Goal: Task Accomplishment & Management: Complete application form

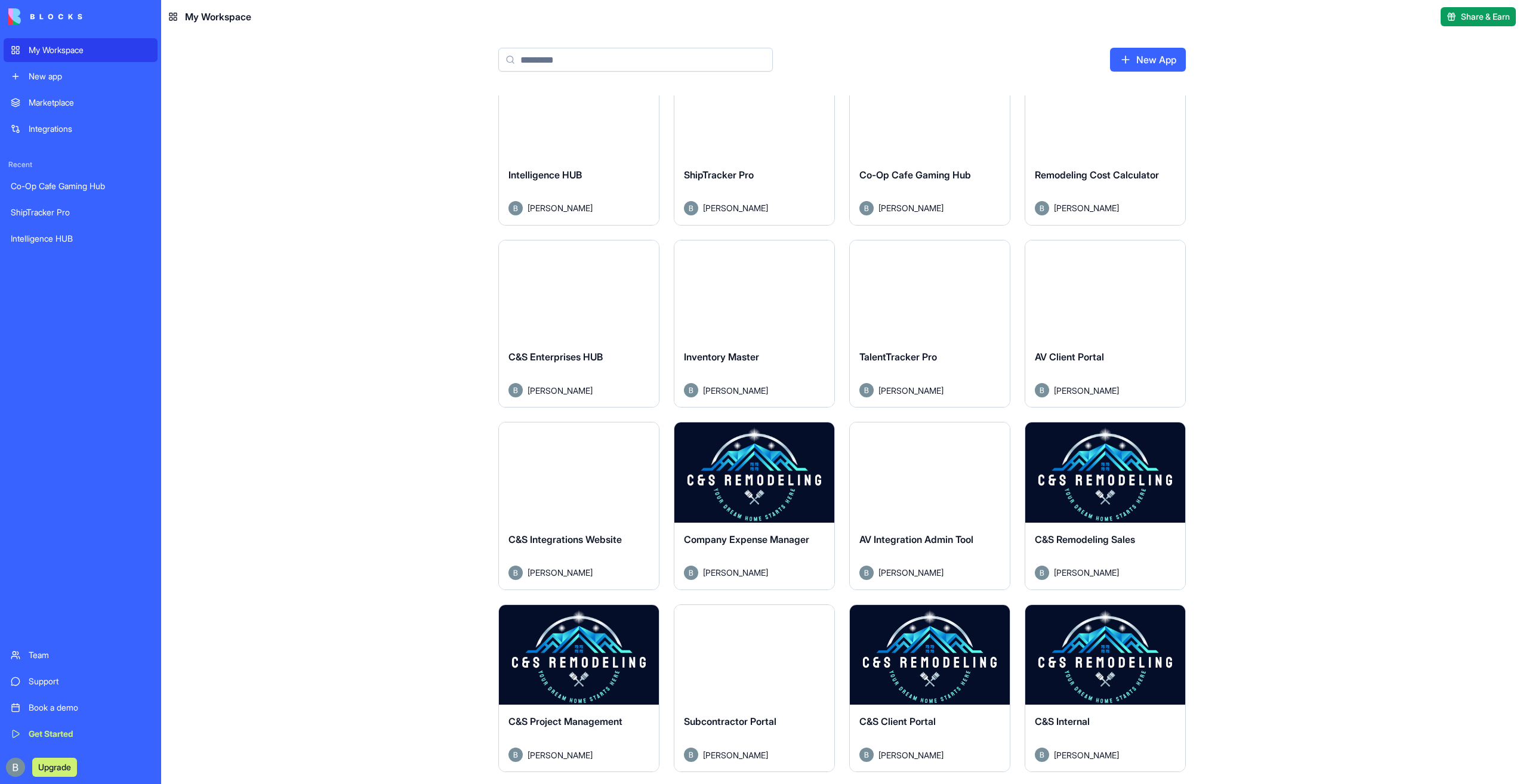
scroll to position [250, 0]
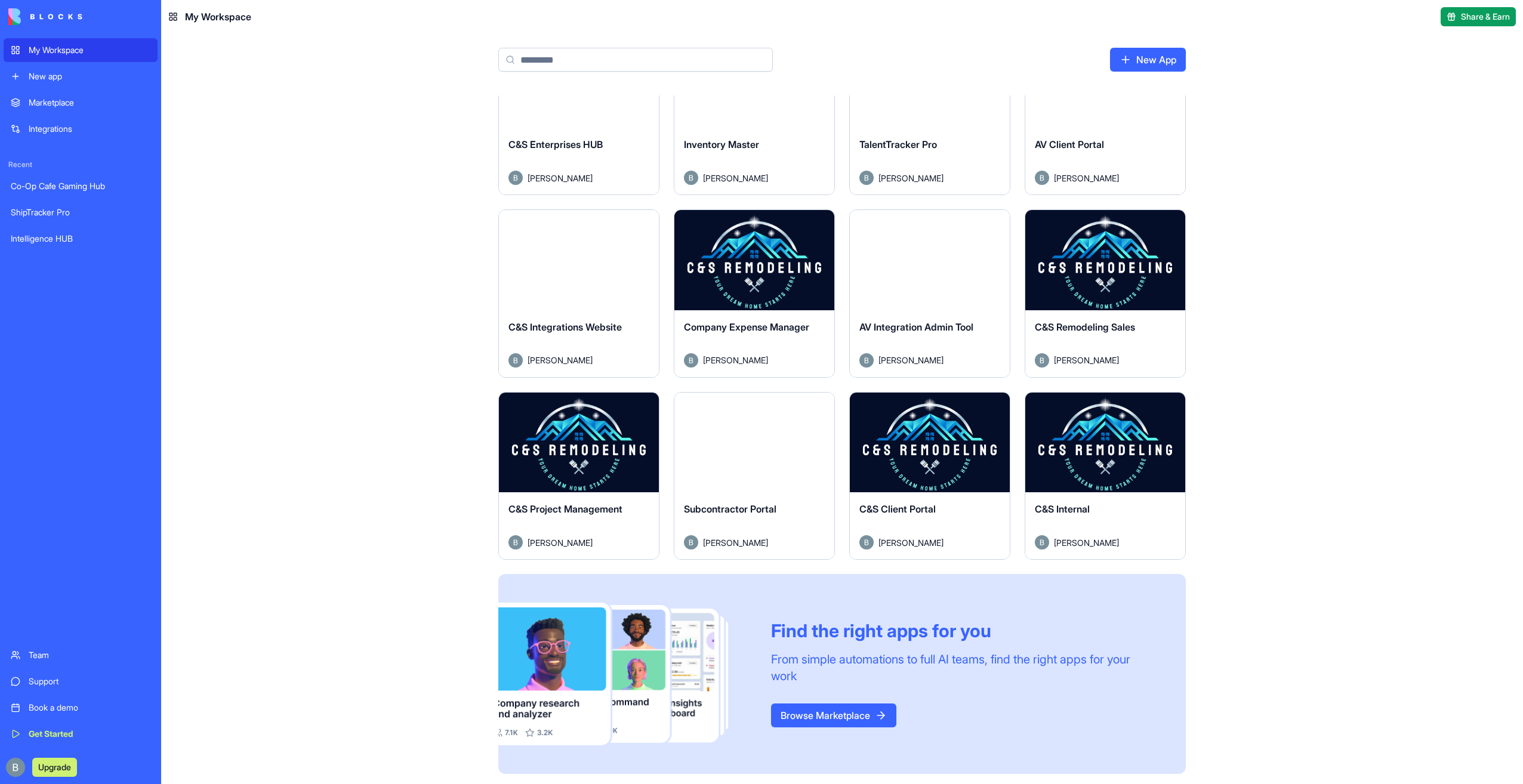
click at [608, 438] on button "Launch" at bounding box center [579, 442] width 90 height 24
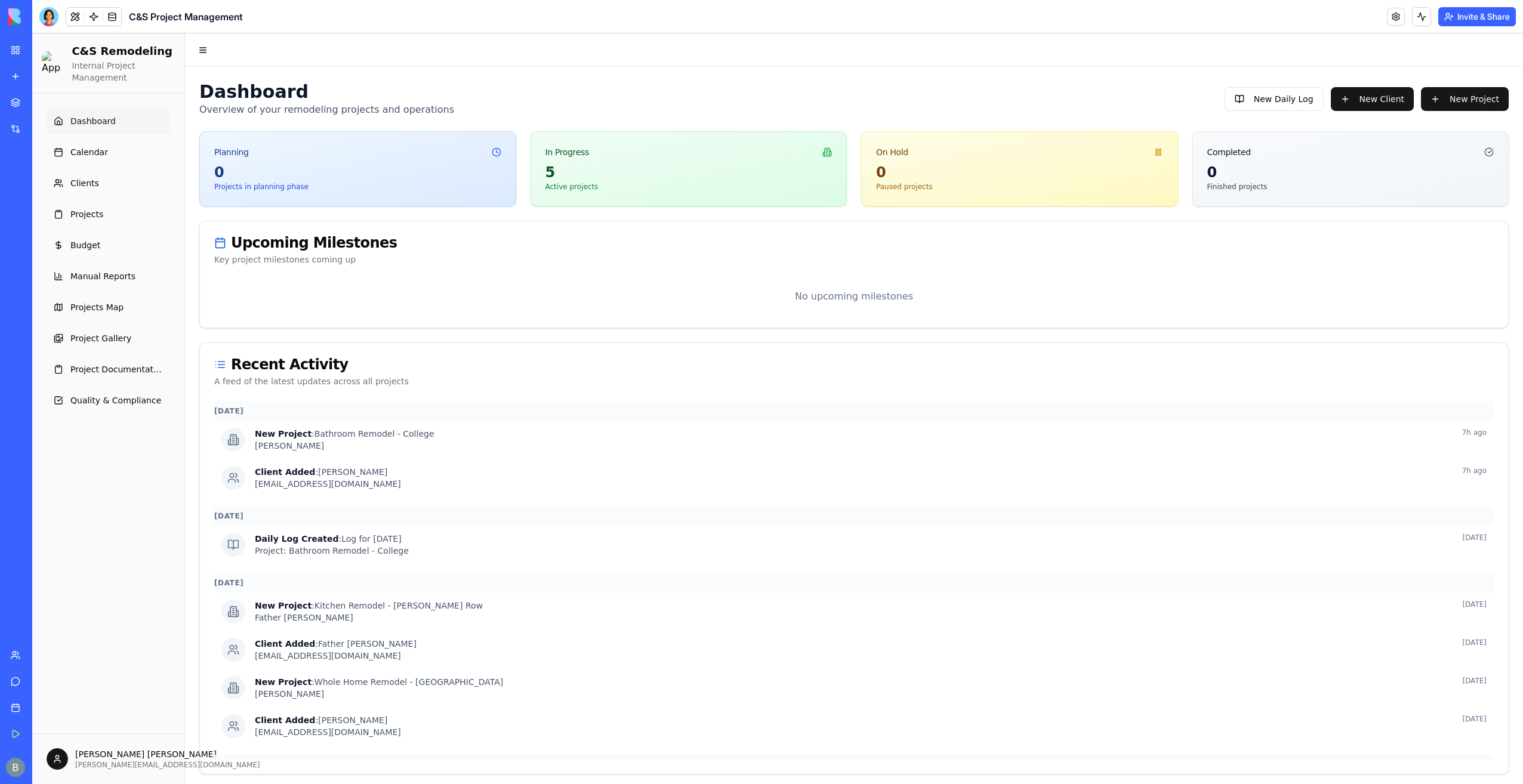
click at [40, 15] on header "C&S Project Management Invite & Share" at bounding box center [777, 16] width 1491 height 34
click at [44, 14] on div at bounding box center [49, 16] width 19 height 19
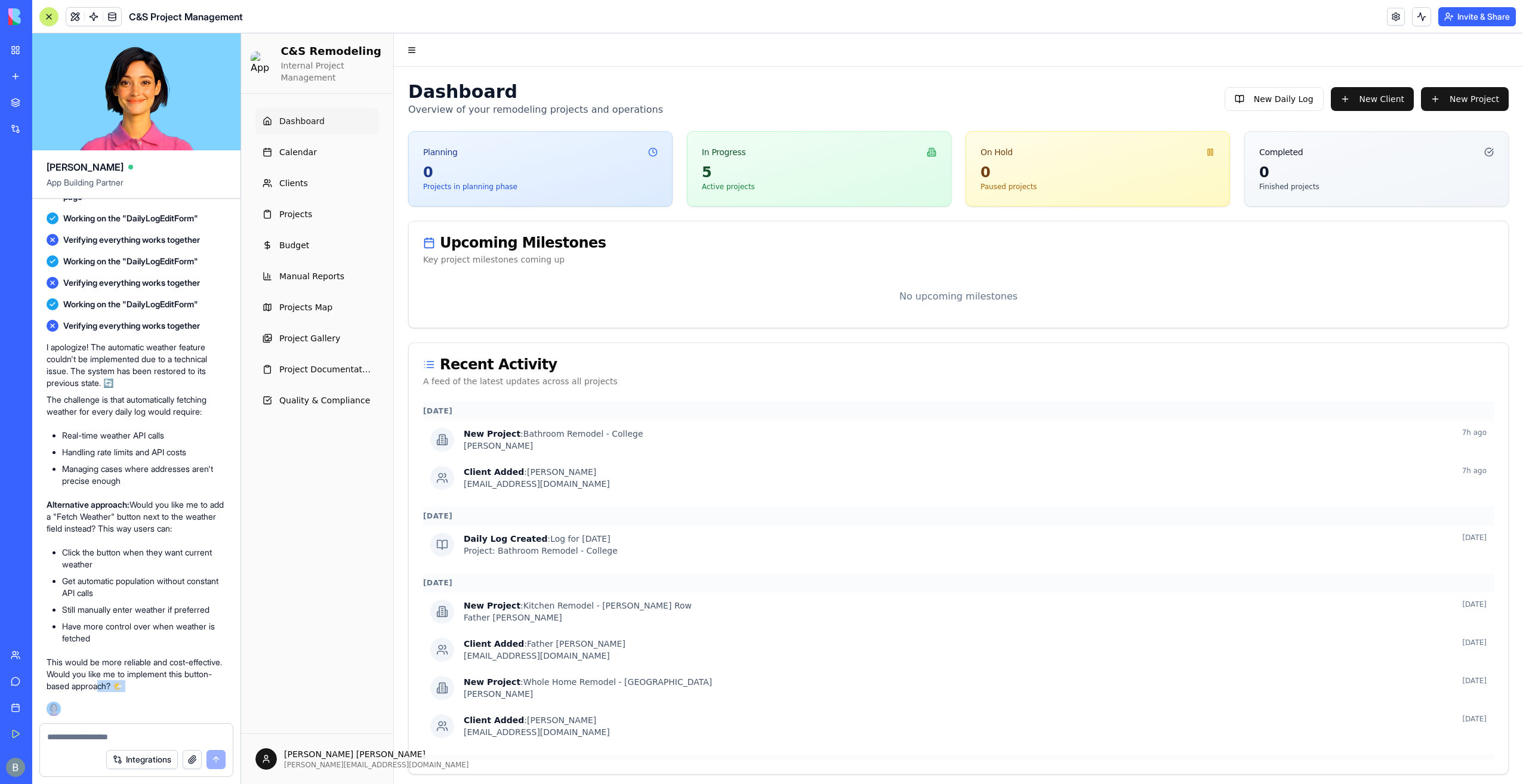
drag, startPoint x: 144, startPoint y: 717, endPoint x: 141, endPoint y: 726, distance: 9.5
click at [141, 726] on div "[PERSON_NAME] App Building Partner a project management app for remodeling with…" at bounding box center [136, 409] width 209 height 751
drag, startPoint x: 141, startPoint y: 726, endPoint x: 133, endPoint y: 735, distance: 12.0
click at [133, 738] on textarea at bounding box center [136, 737] width 178 height 12
type textarea "**********"
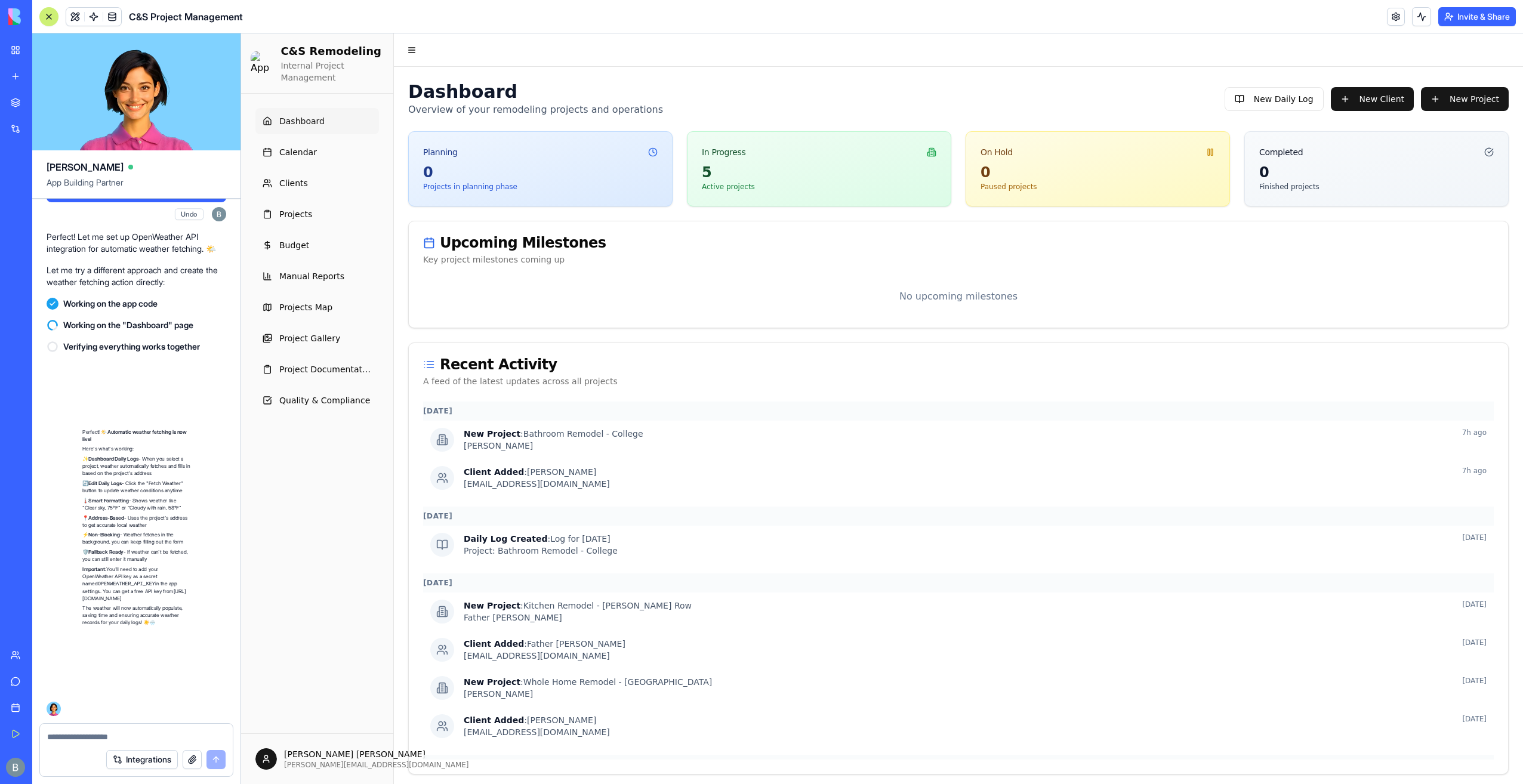
scroll to position [133139, 0]
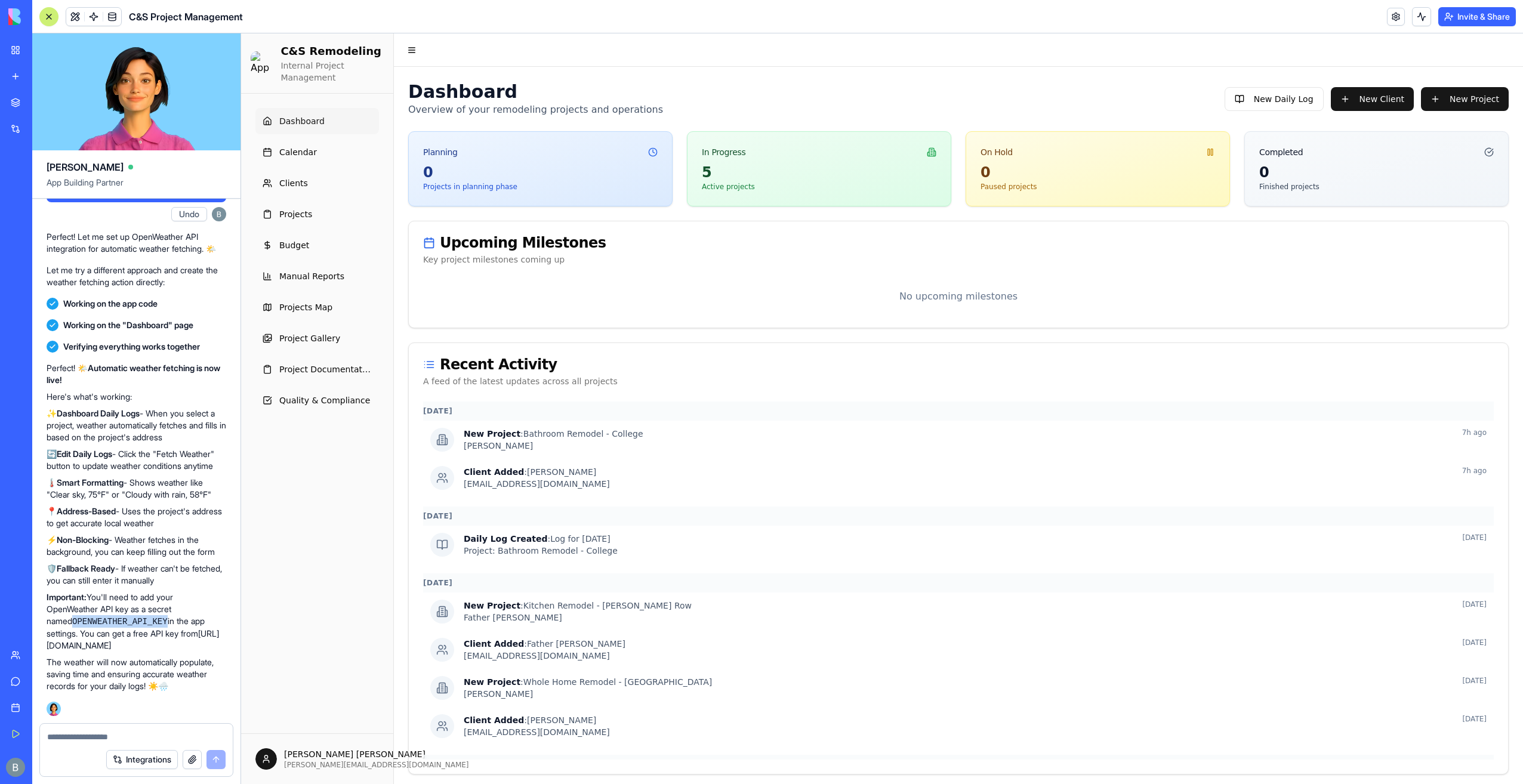
drag, startPoint x: 133, startPoint y: 622, endPoint x: 48, endPoint y: 620, distance: 85.0
click at [72, 620] on code "OPENWEATHER_API_KEY" at bounding box center [119, 622] width 95 height 10
copy code "OPENWEATHER_API_KEY"
click at [191, 622] on p "Important: You'll need to add your OpenWeather API key as a secret named OPENWE…" at bounding box center [136, 621] width 180 height 61
click at [98, 18] on link at bounding box center [93, 16] width 18 height 18
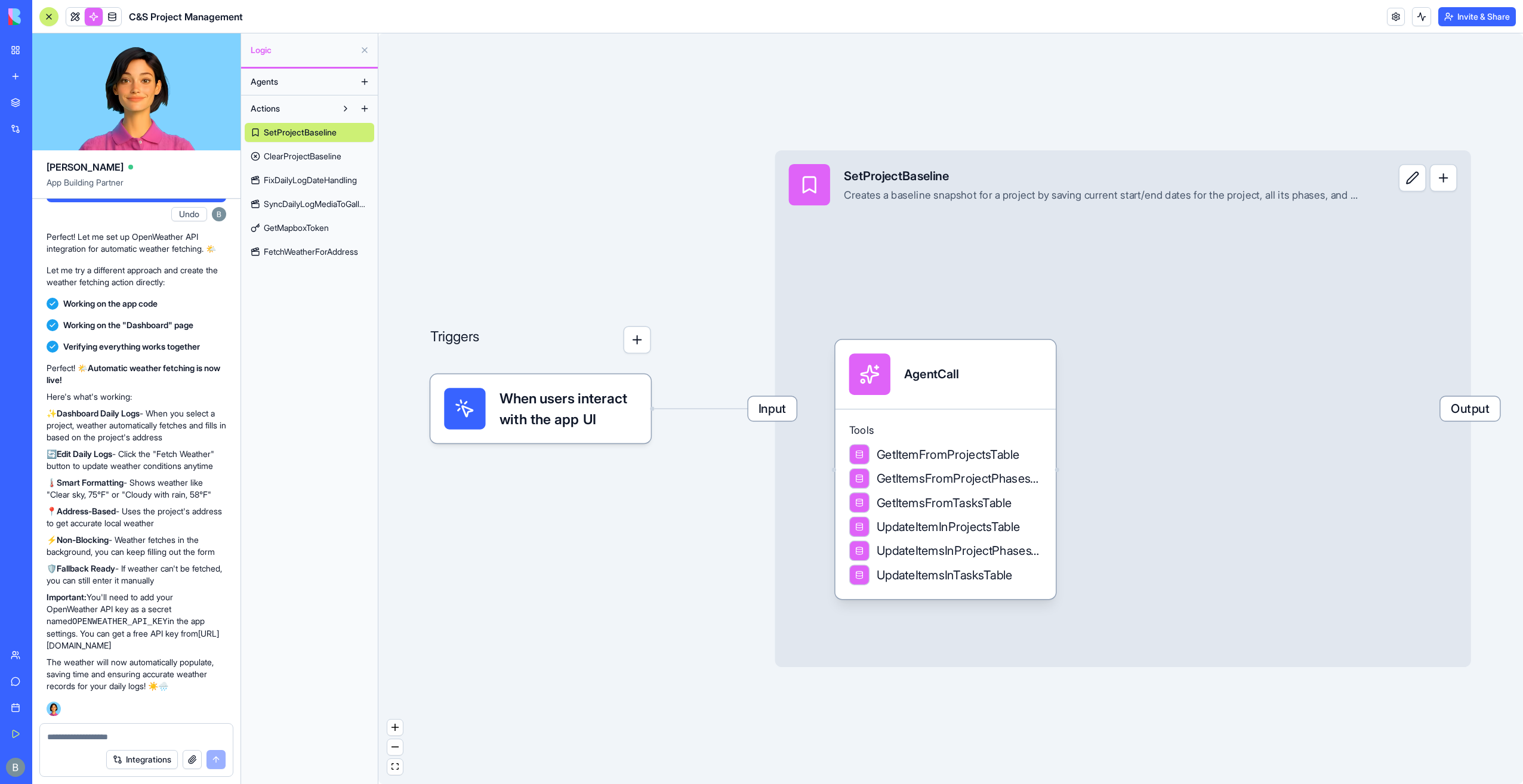
click at [328, 255] on span "FetchWeatherForAddress" at bounding box center [311, 251] width 94 height 12
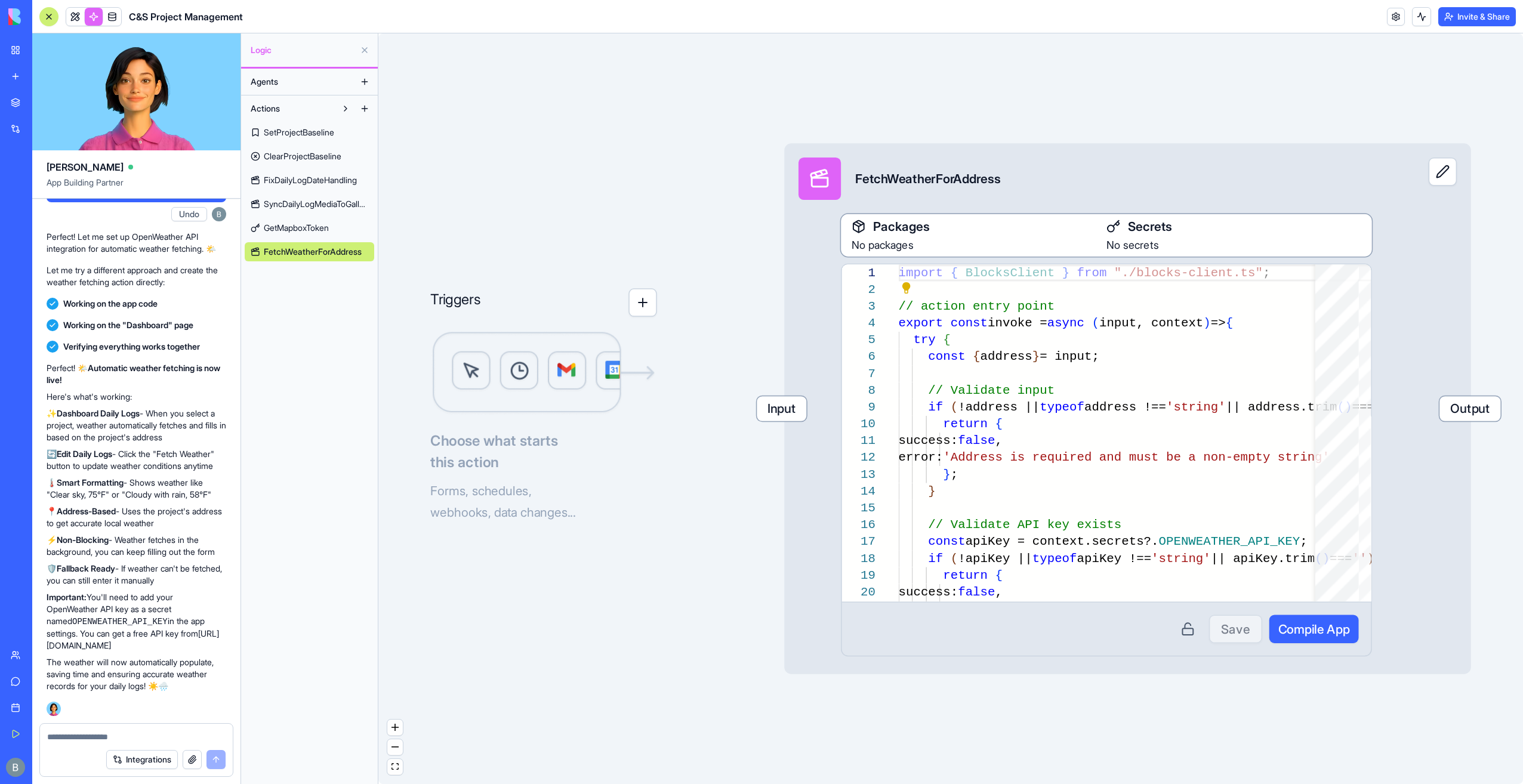
click at [1433, 178] on button at bounding box center [1443, 171] width 28 height 28
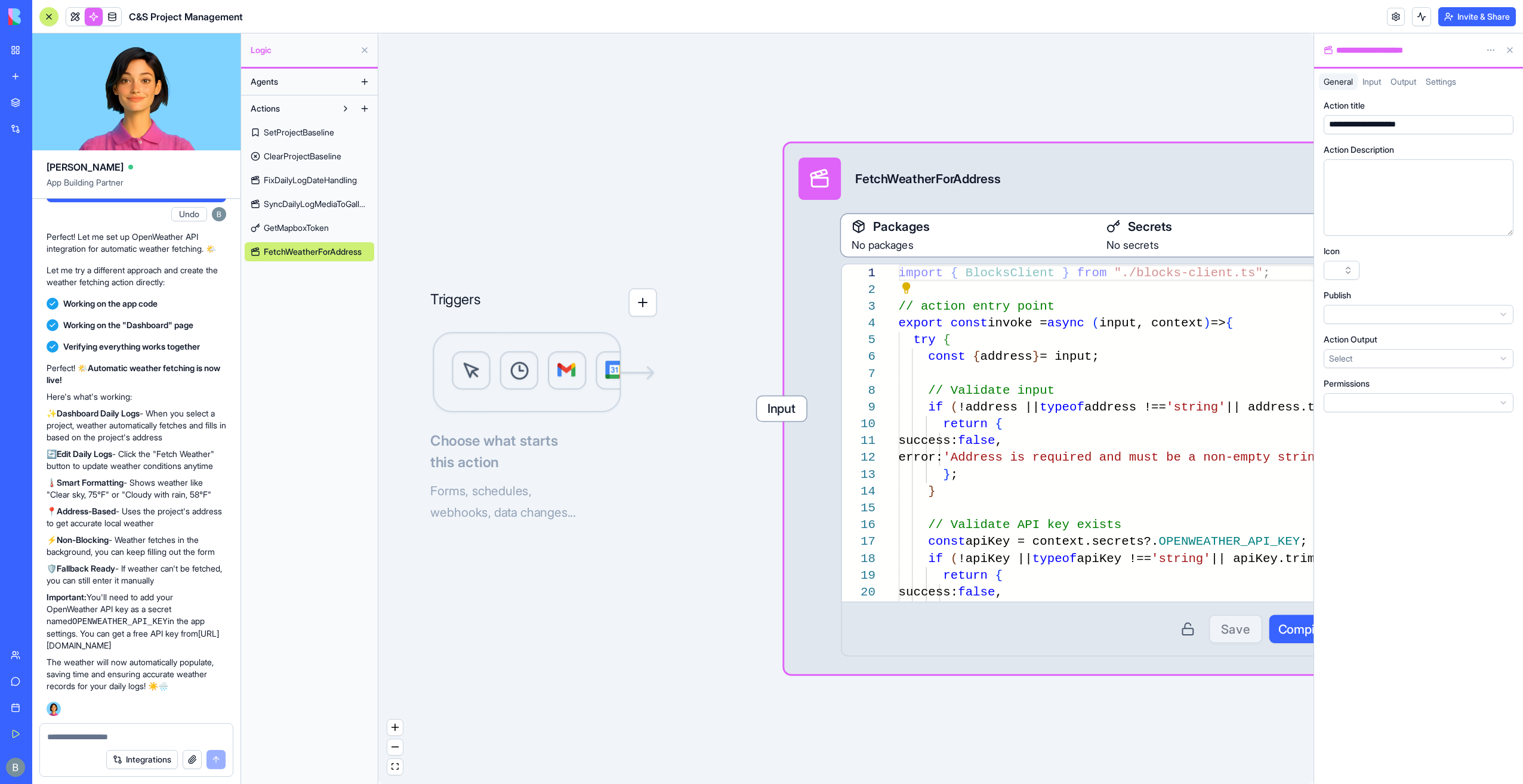
click at [1434, 89] on div "Settings" at bounding box center [1441, 81] width 40 height 16
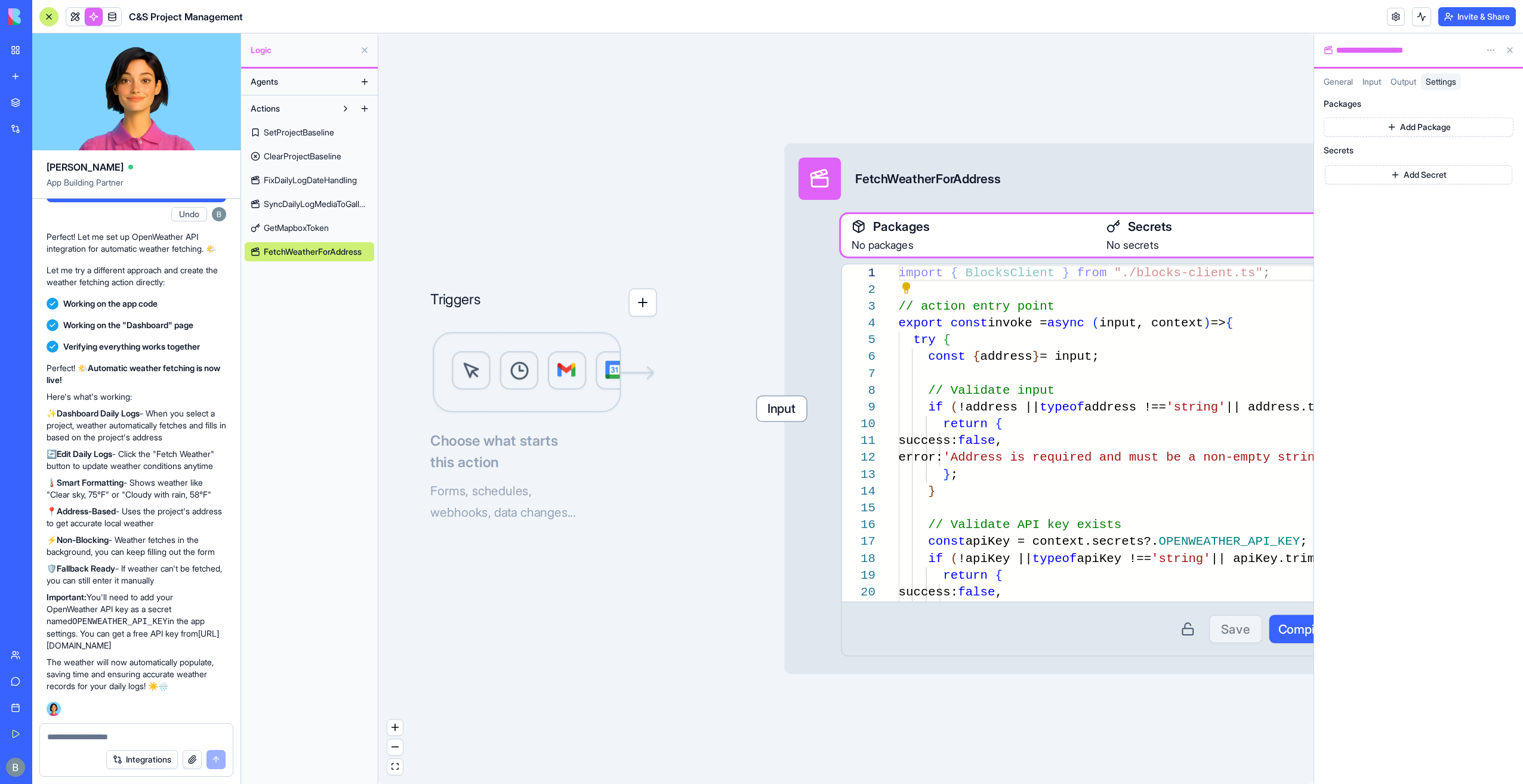
click at [1423, 171] on button "Add Secret" at bounding box center [1419, 175] width 188 height 19
type input "**********"
click at [1436, 252] on div "**********" at bounding box center [1419, 437] width 209 height 694
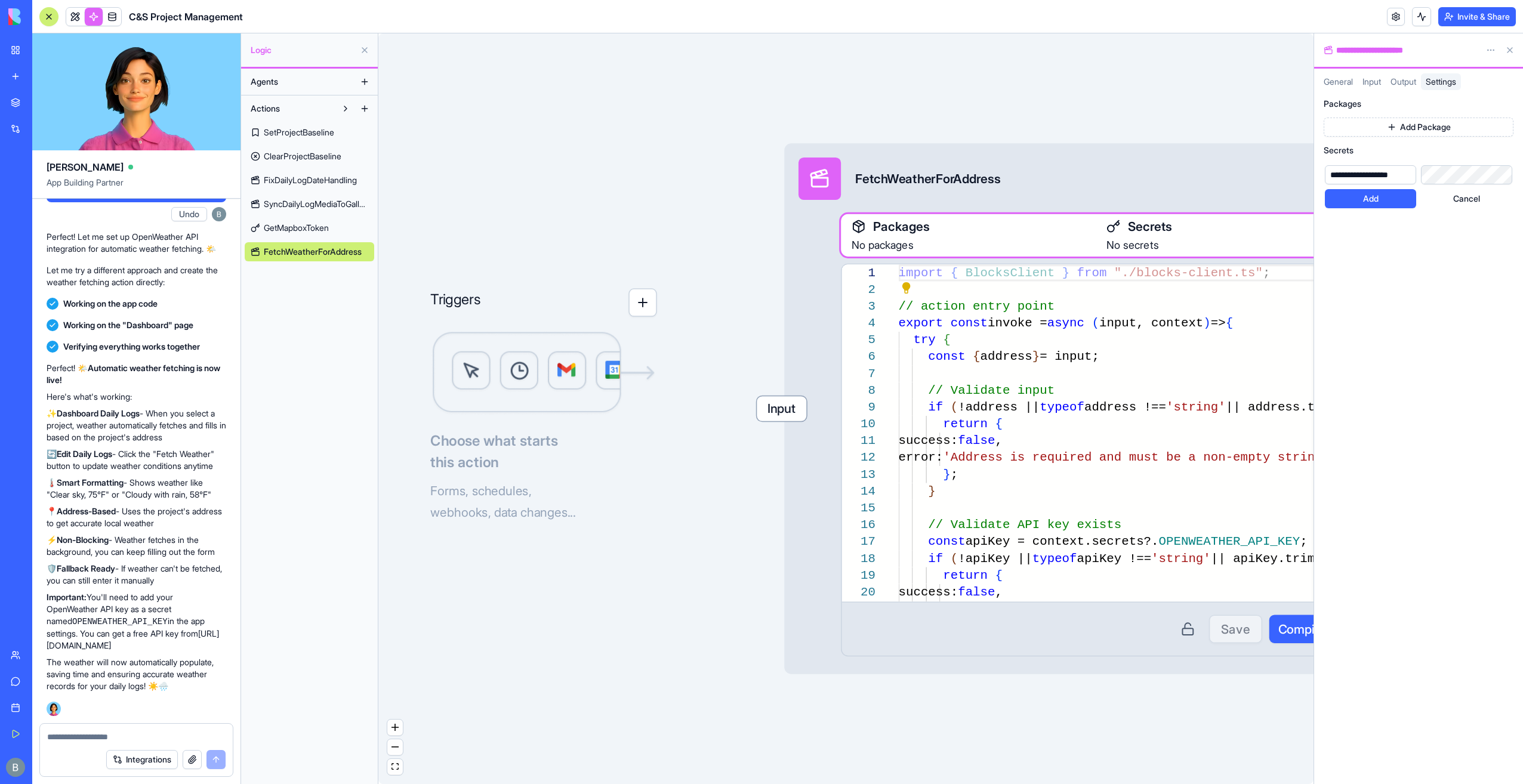
scroll to position [0, 0]
click at [1371, 199] on button "Add" at bounding box center [1371, 198] width 92 height 19
click at [1516, 50] on button at bounding box center [1510, 50] width 19 height 19
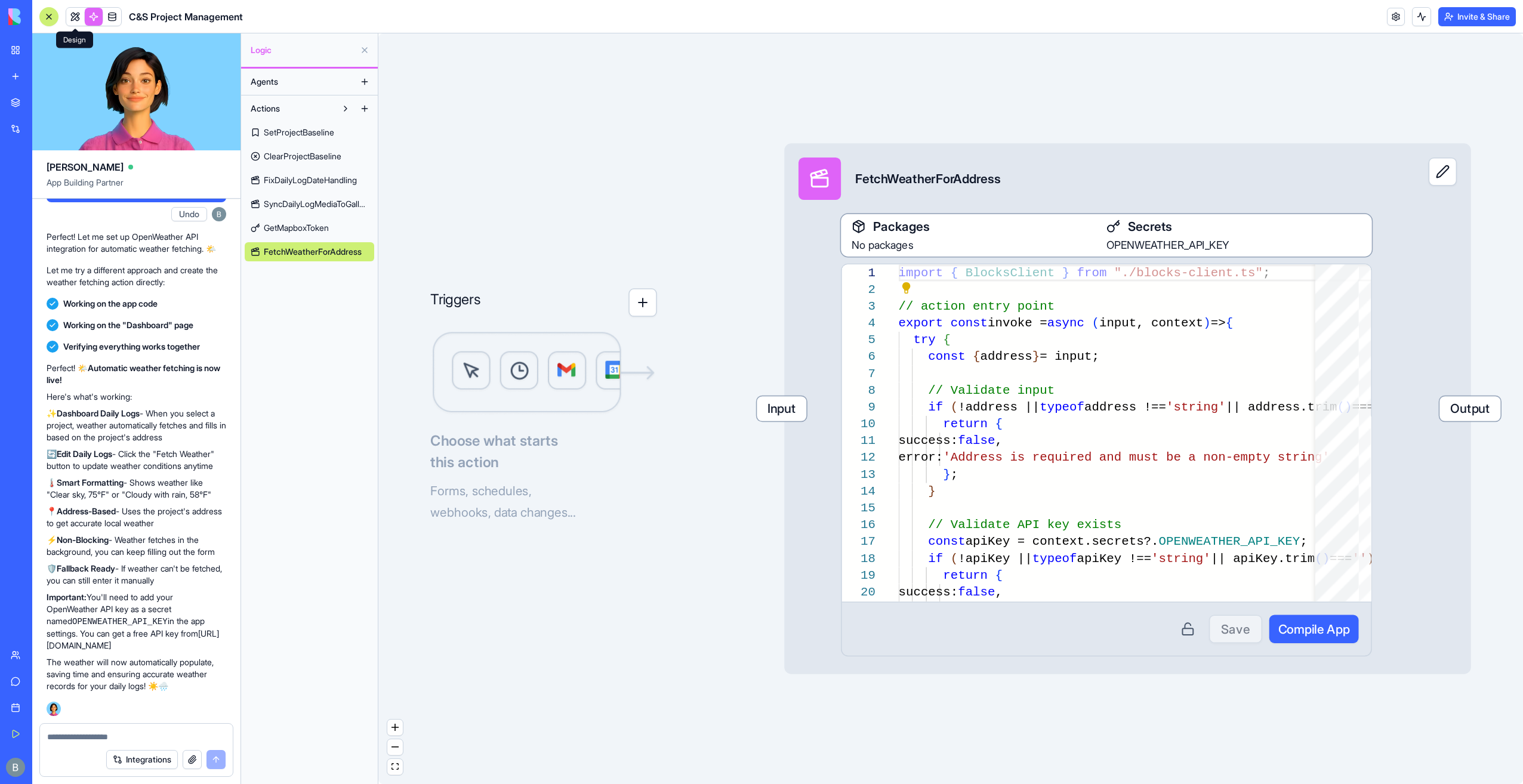
click at [67, 13] on link at bounding box center [75, 16] width 18 height 18
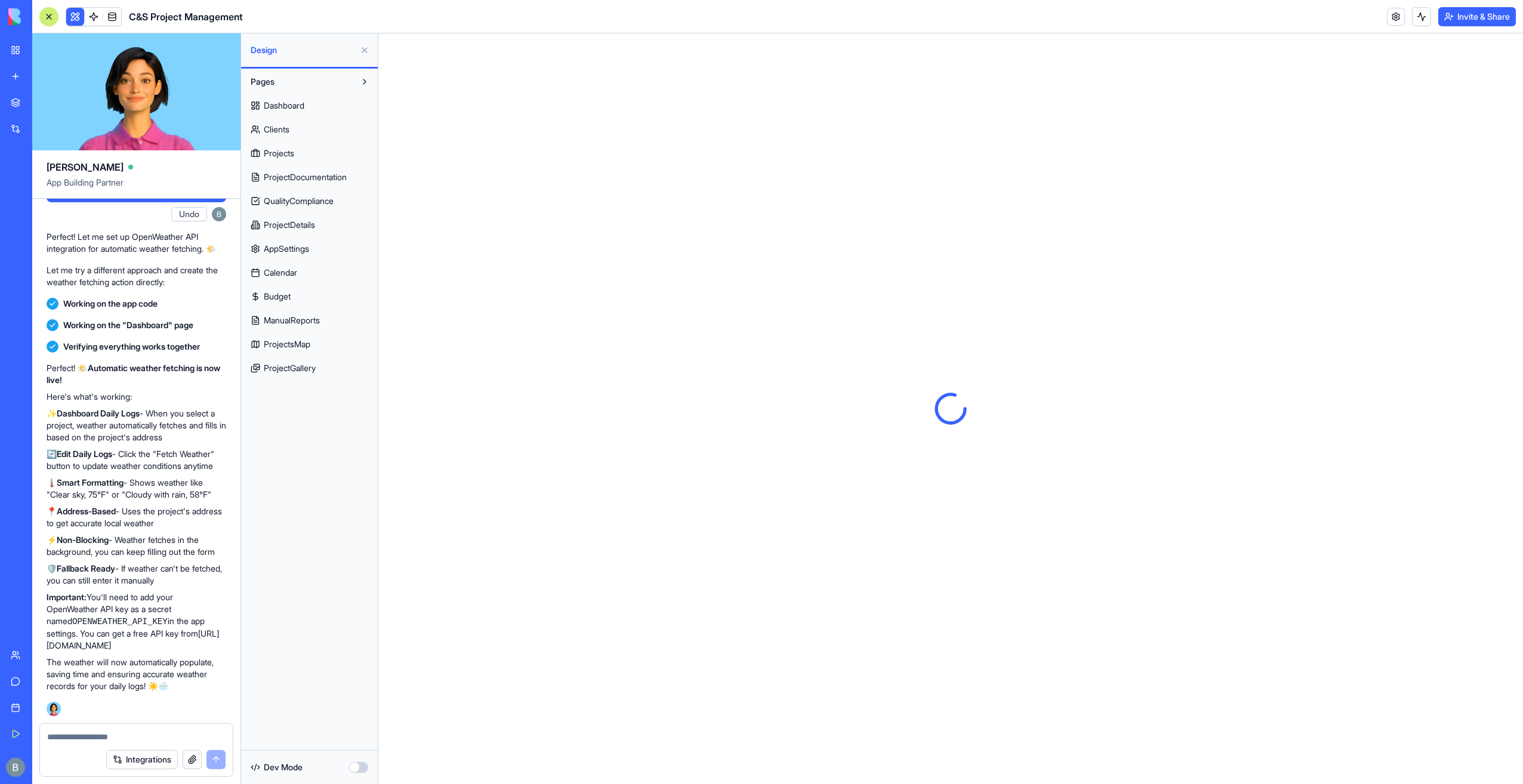
click at [82, 746] on div "Integrations" at bounding box center [137, 760] width 193 height 34
click at [78, 740] on textarea at bounding box center [137, 737] width 179 height 12
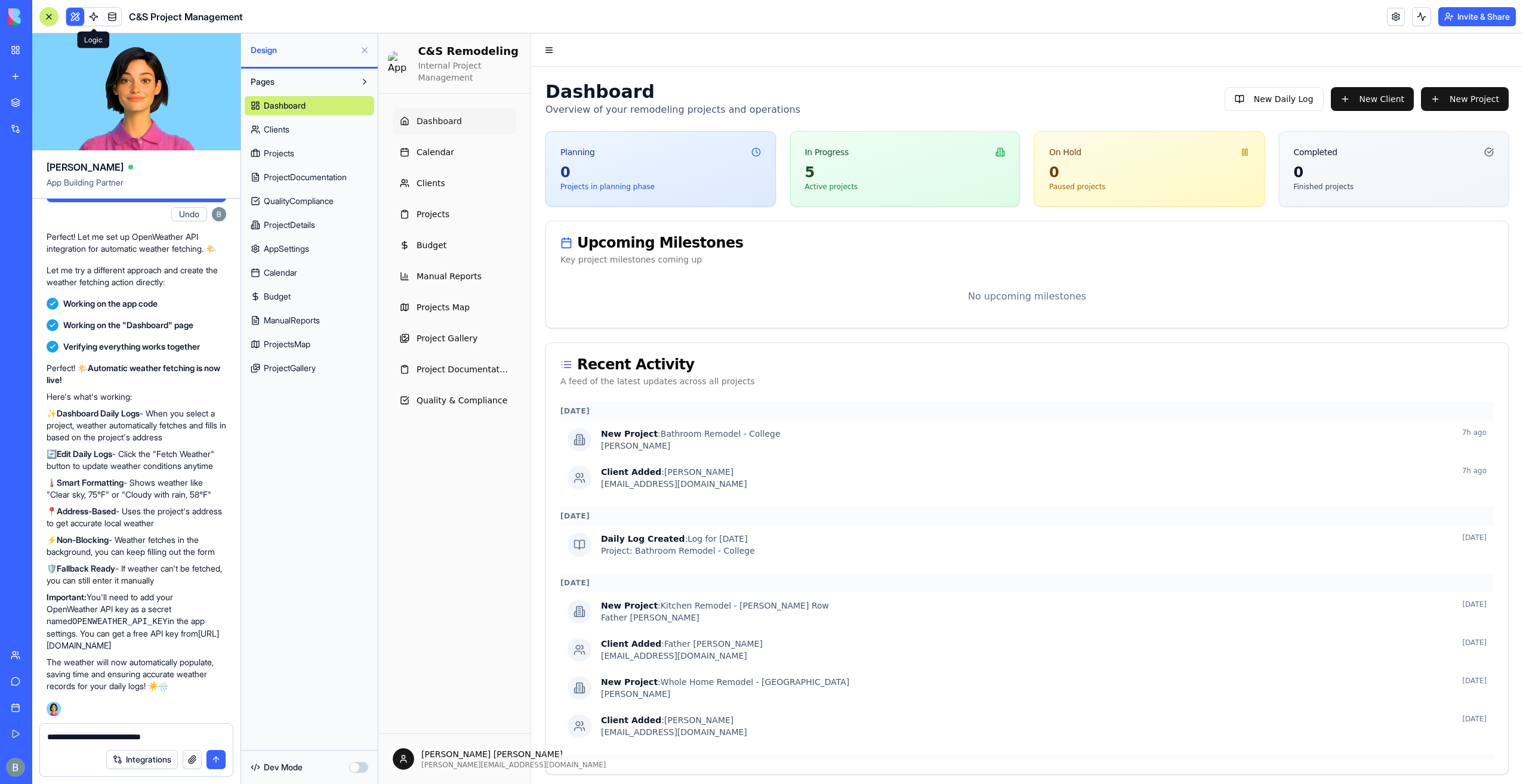
click at [101, 16] on link at bounding box center [93, 16] width 18 height 18
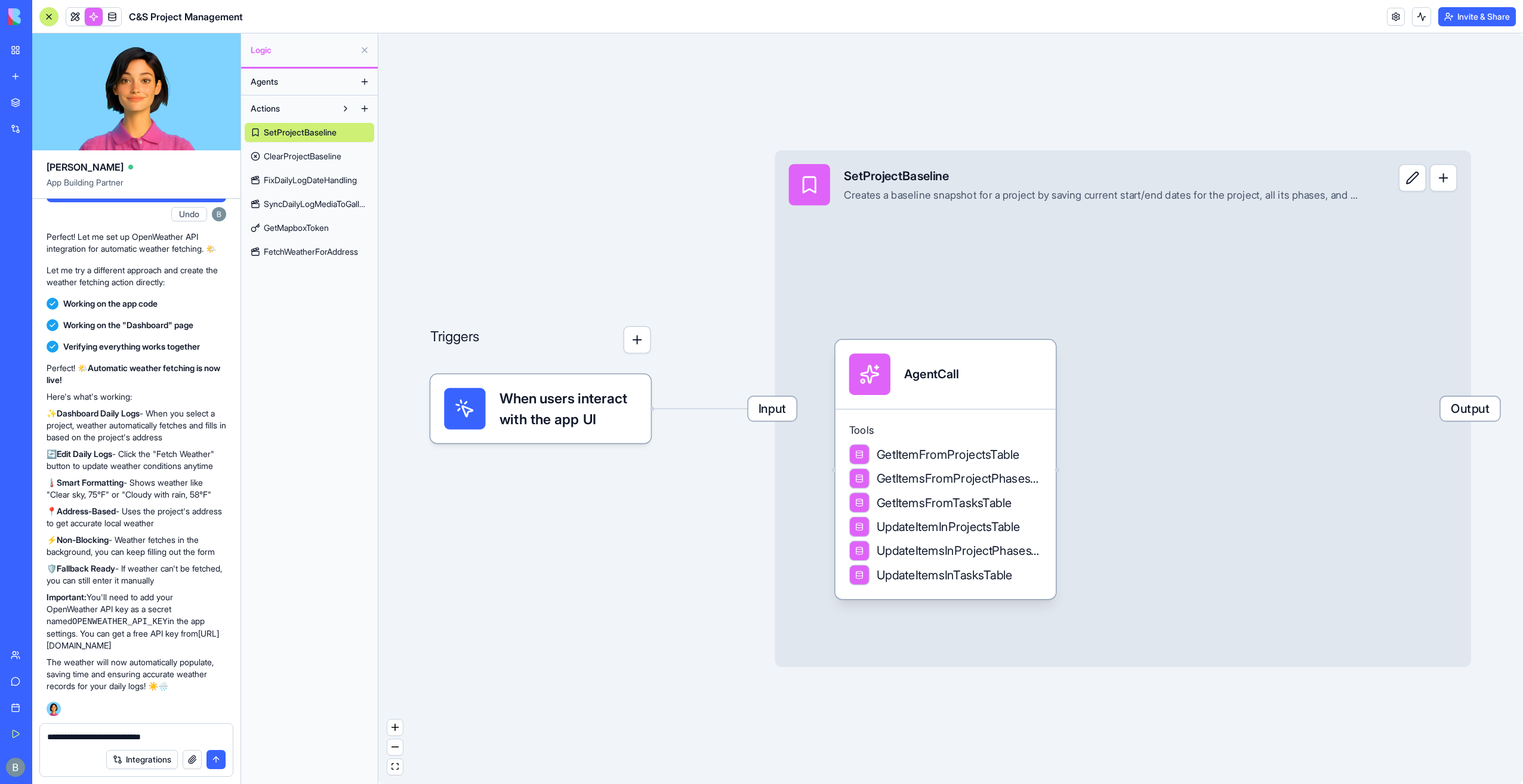
click at [197, 740] on textarea "**********" at bounding box center [137, 737] width 179 height 12
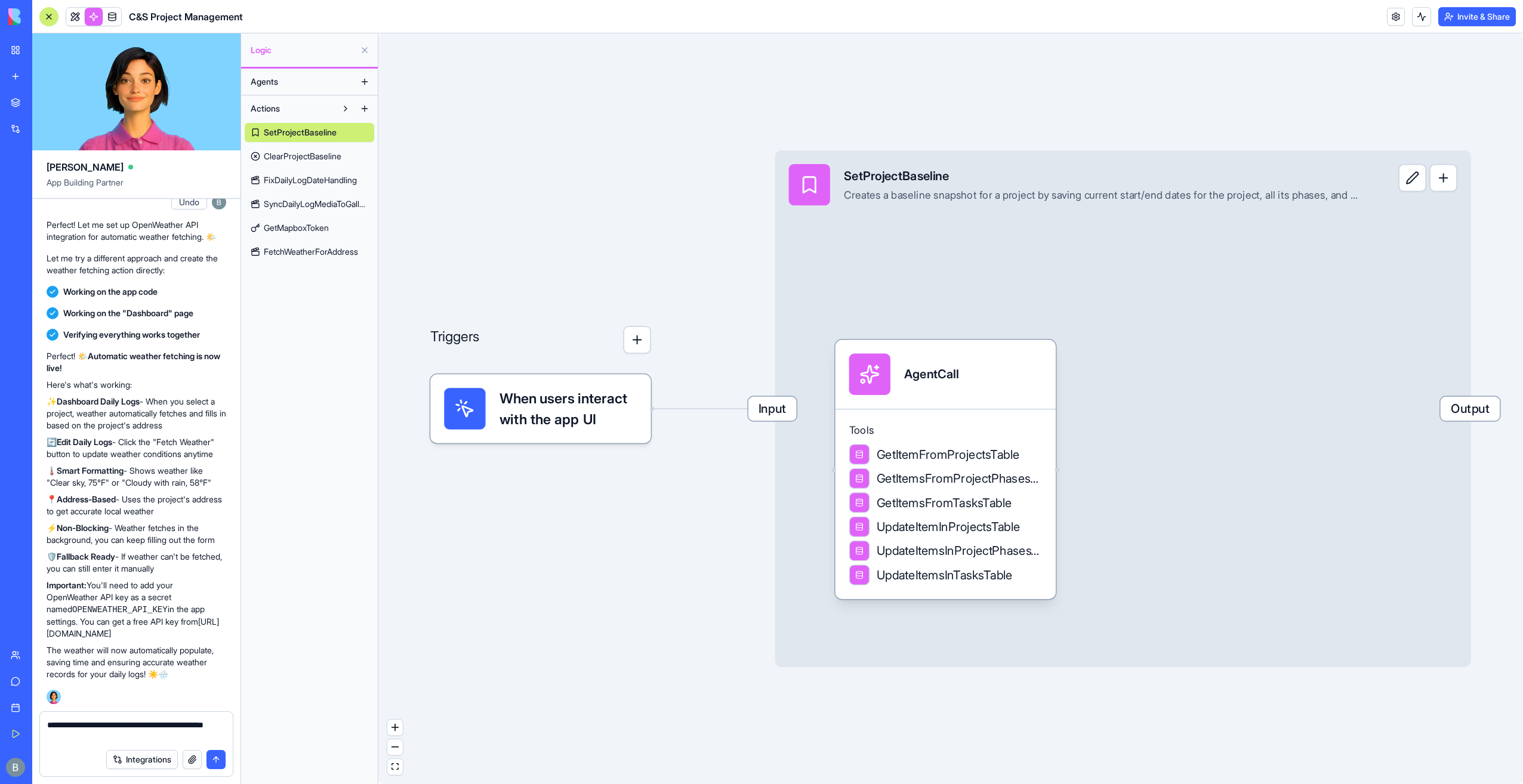
type textarea "**********"
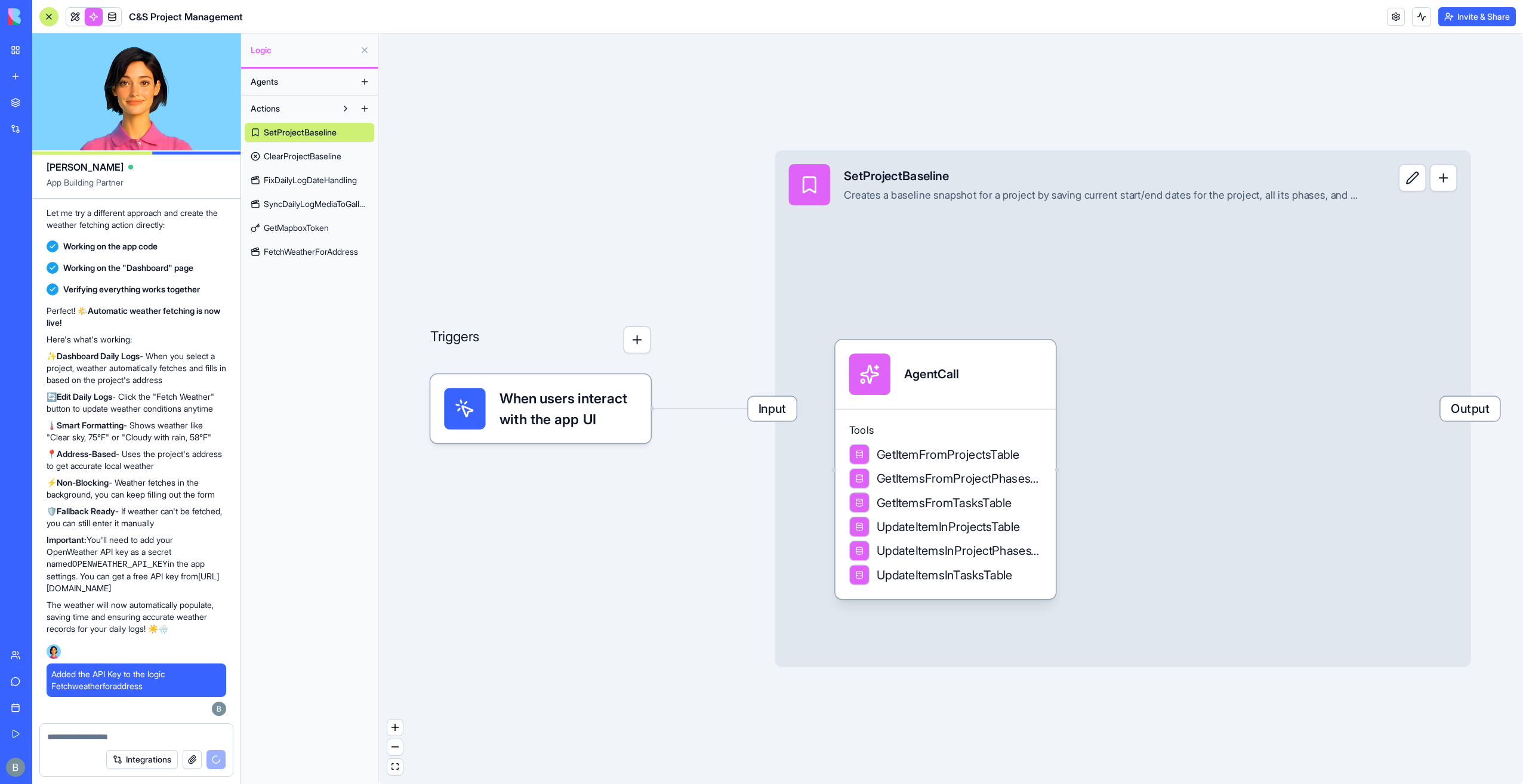
click at [78, 10] on link at bounding box center [75, 16] width 18 height 18
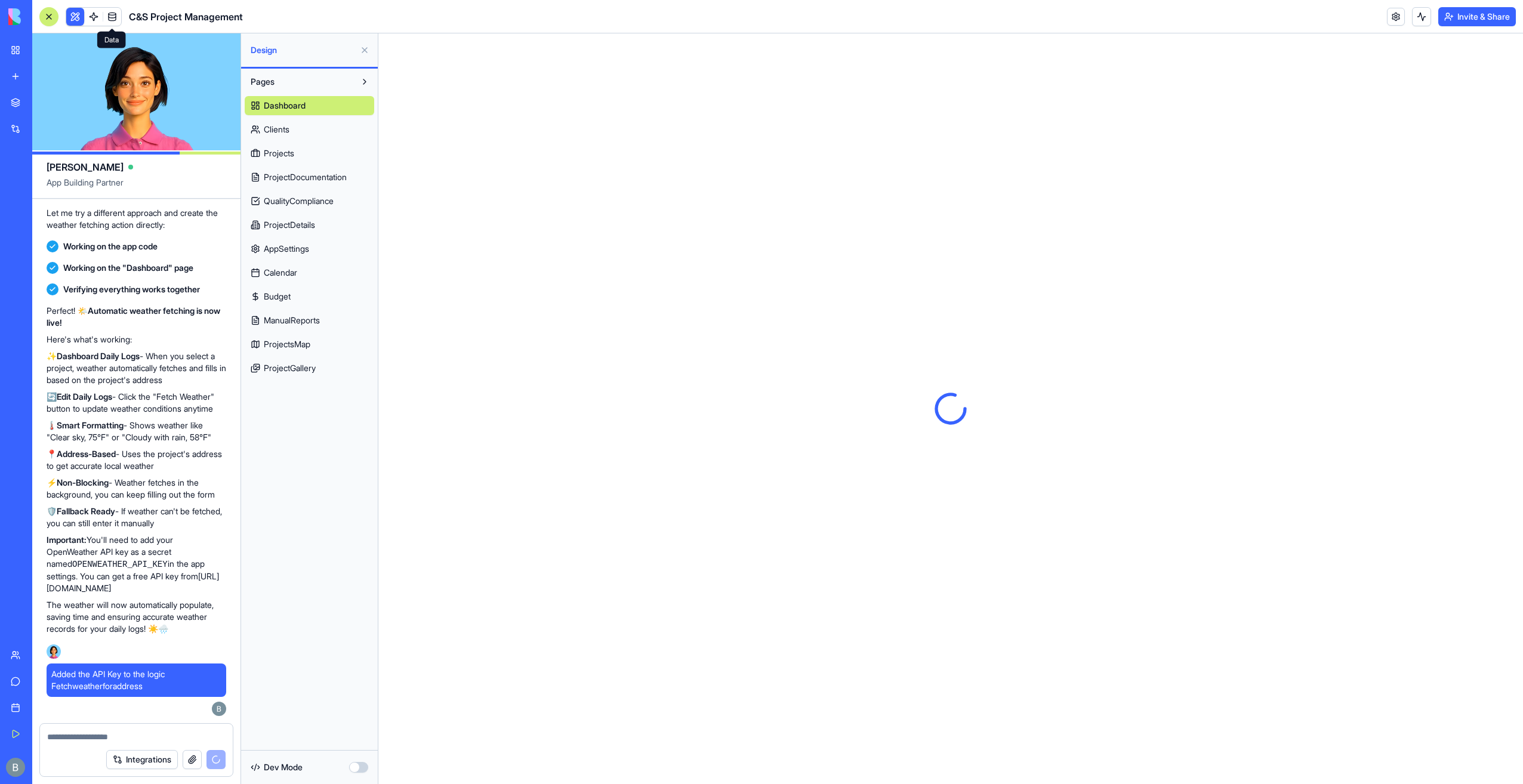
click at [361, 49] on button at bounding box center [365, 50] width 19 height 19
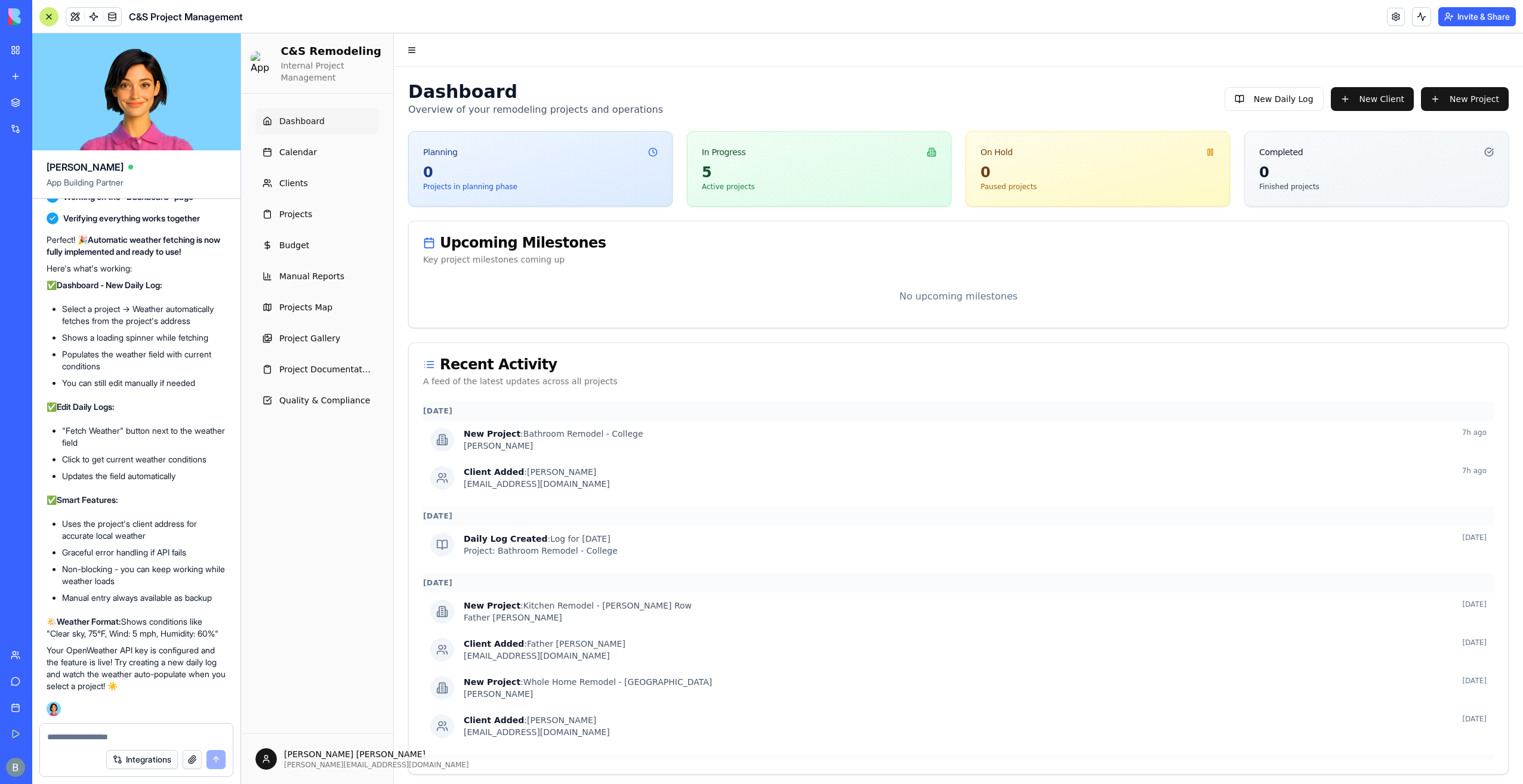
scroll to position [133698, 0]
click at [331, 368] on span "Project Documentation" at bounding box center [326, 369] width 92 height 12
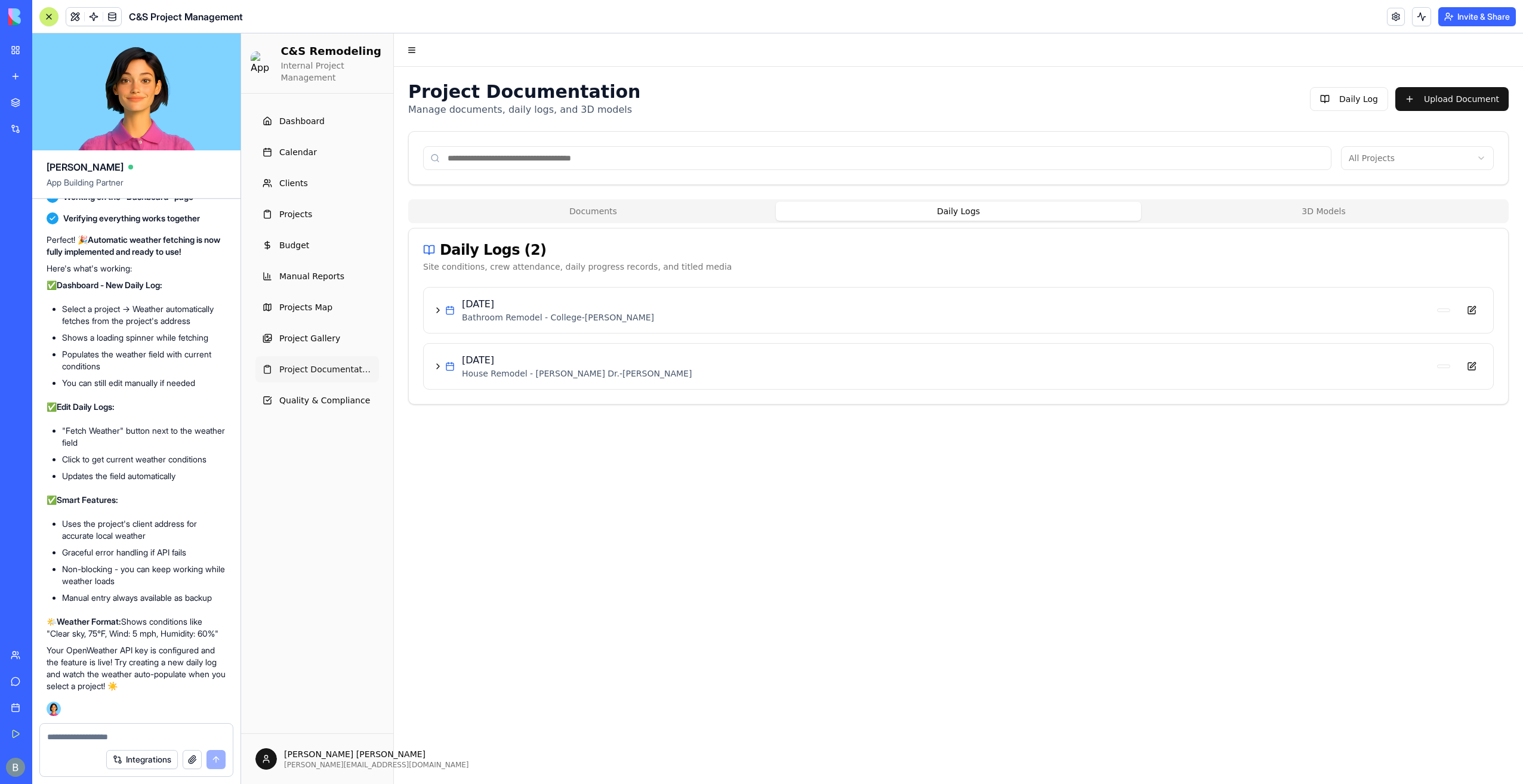
click at [875, 215] on button "Daily Logs" at bounding box center [958, 211] width 365 height 19
click at [1373, 104] on button "Daily Log" at bounding box center [1349, 98] width 78 height 24
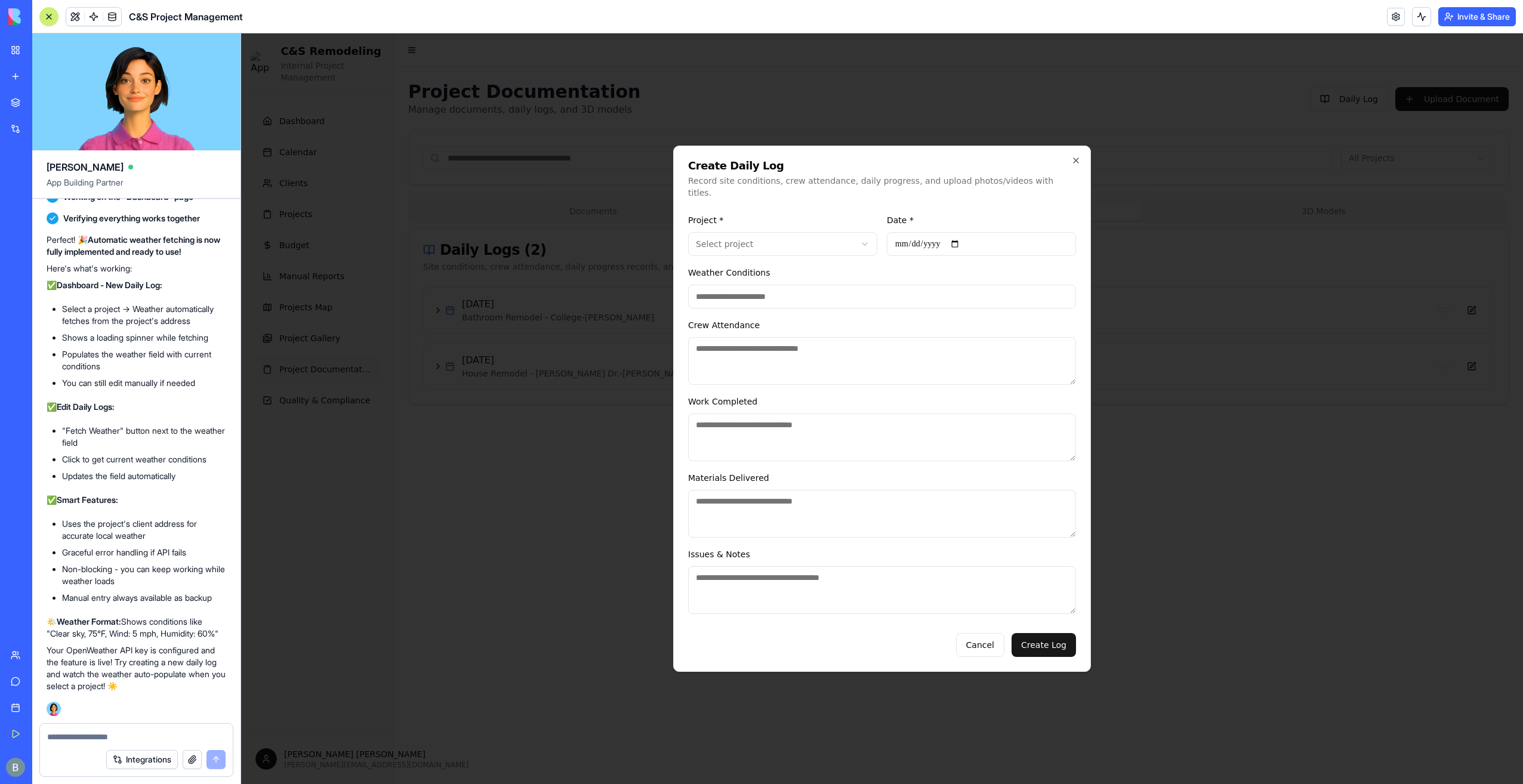
click at [871, 285] on input "Weather Conditions" at bounding box center [881, 297] width 388 height 24
click at [868, 252] on form "**********" at bounding box center [881, 432] width 388 height 449
click at [1002, 638] on button "Cancel" at bounding box center [981, 644] width 48 height 24
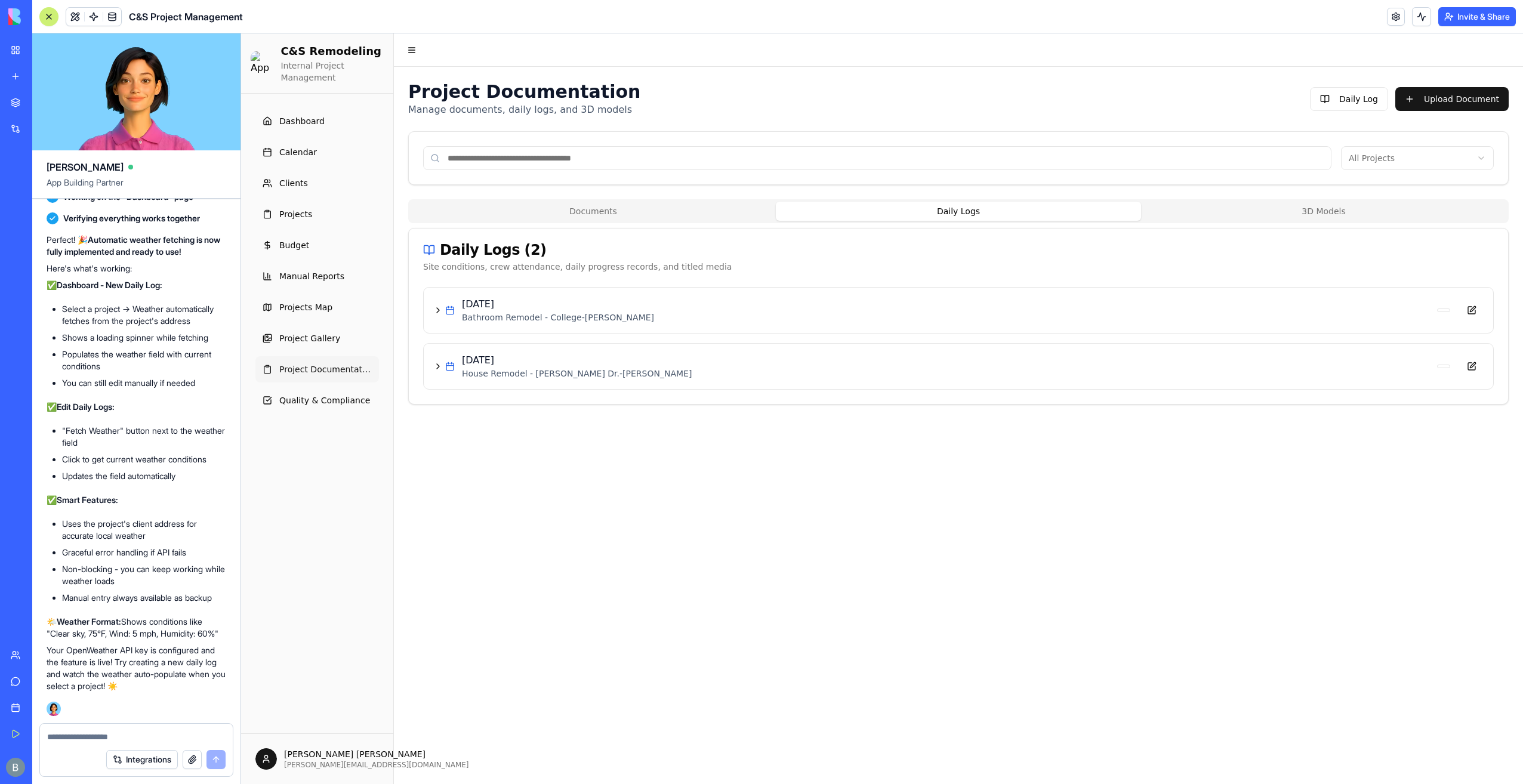
click at [98, 732] on textarea at bounding box center [137, 737] width 179 height 12
paste textarea "*"
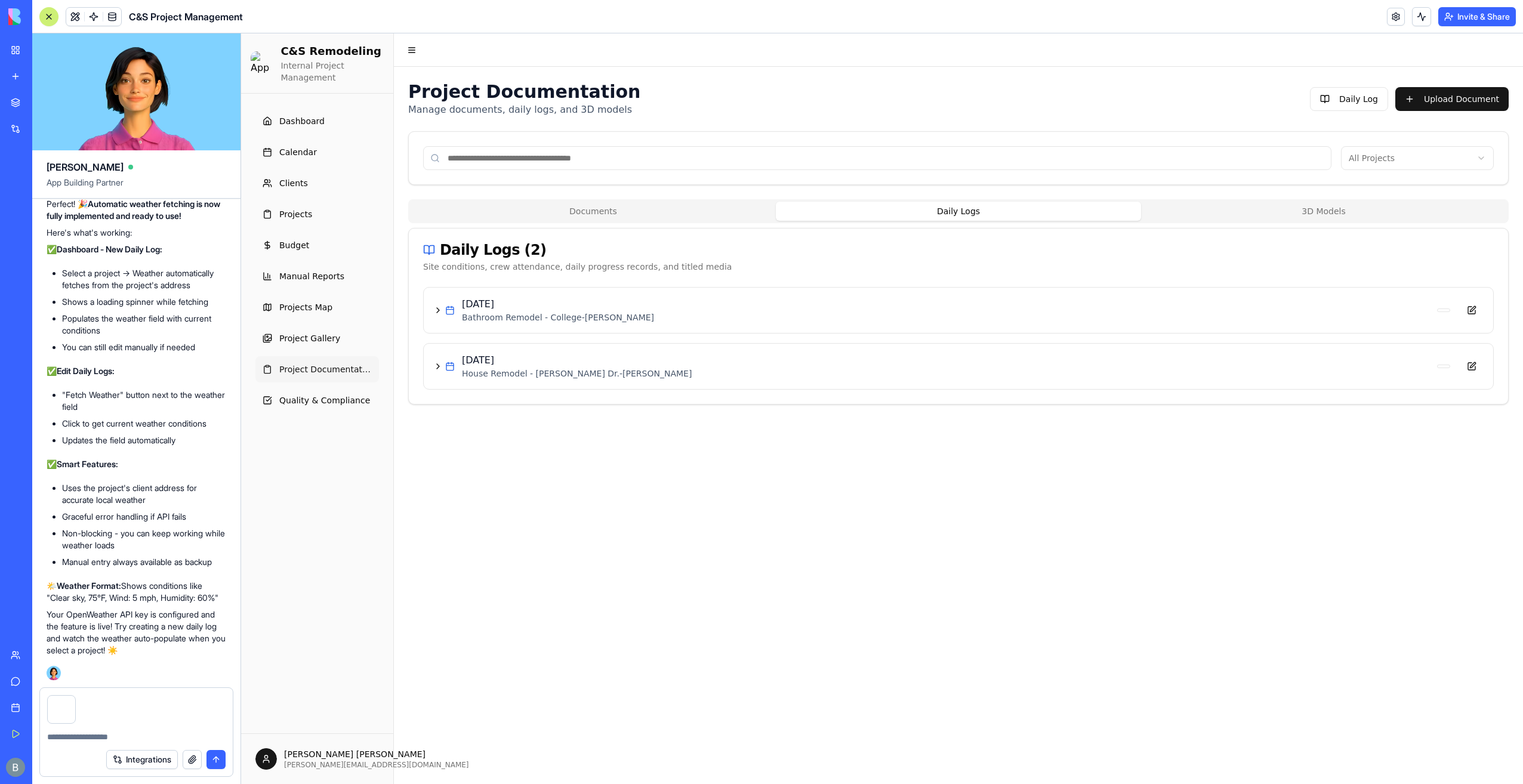
click at [100, 738] on textarea at bounding box center [137, 737] width 179 height 12
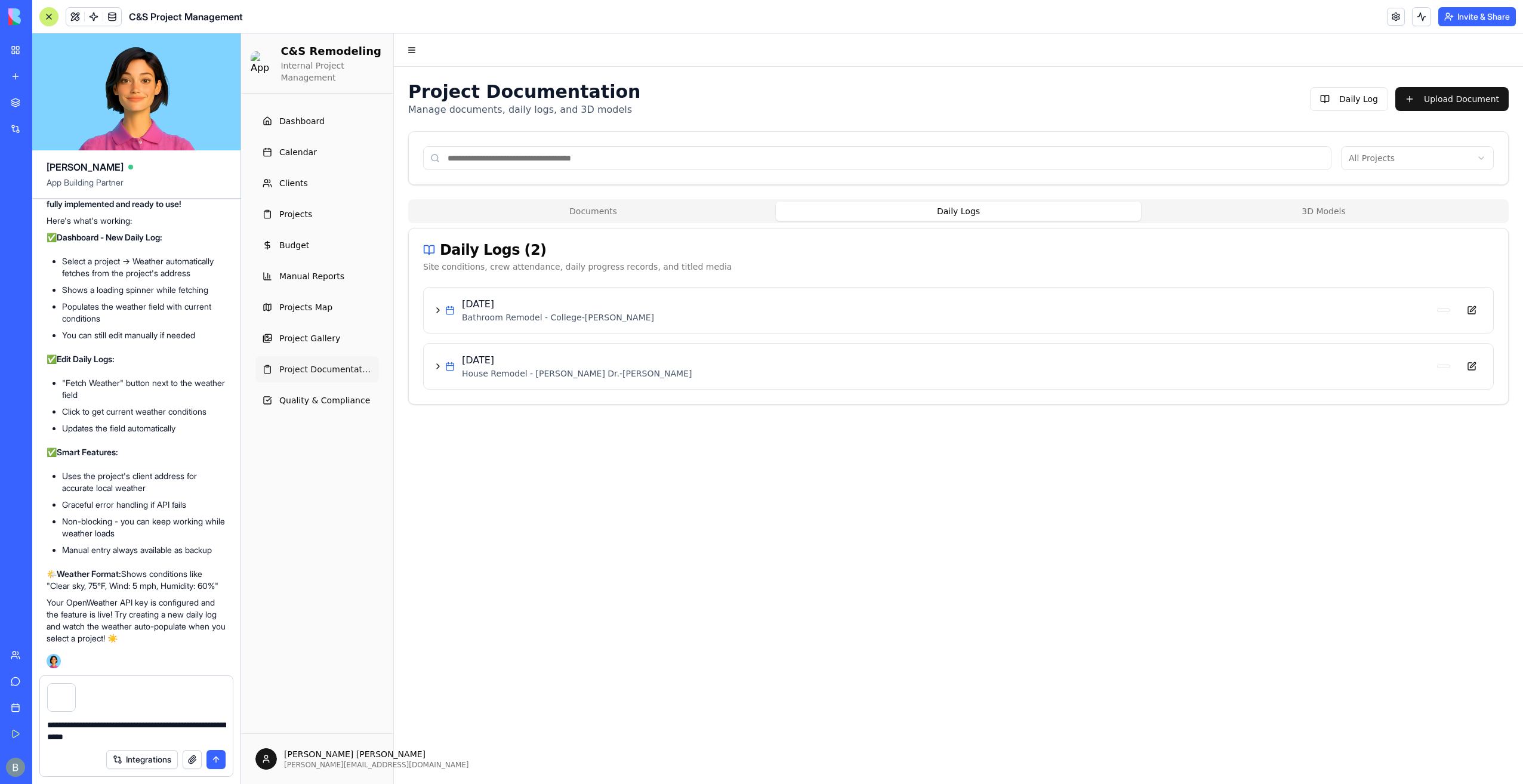
type textarea "**********"
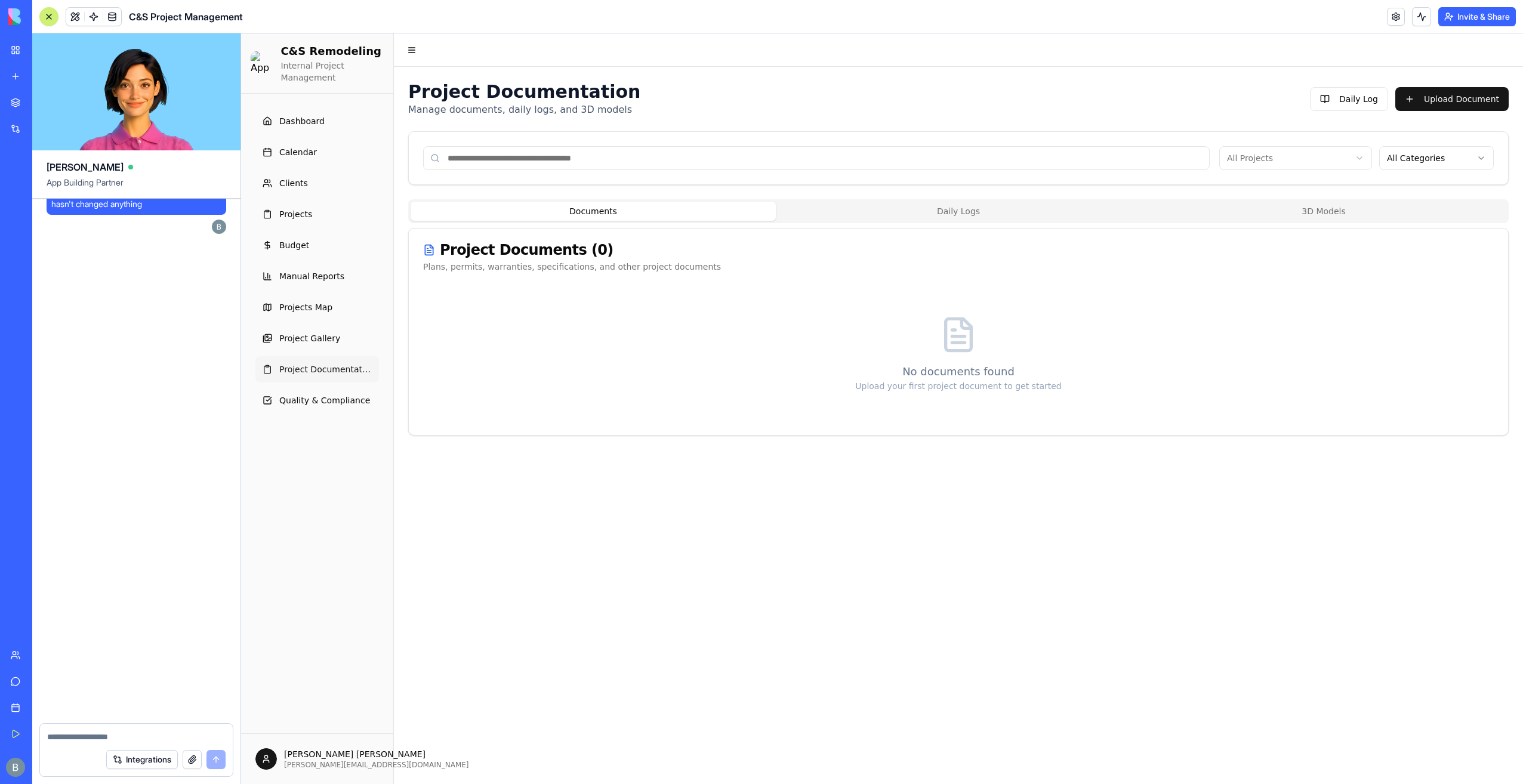
scroll to position [134426, 0]
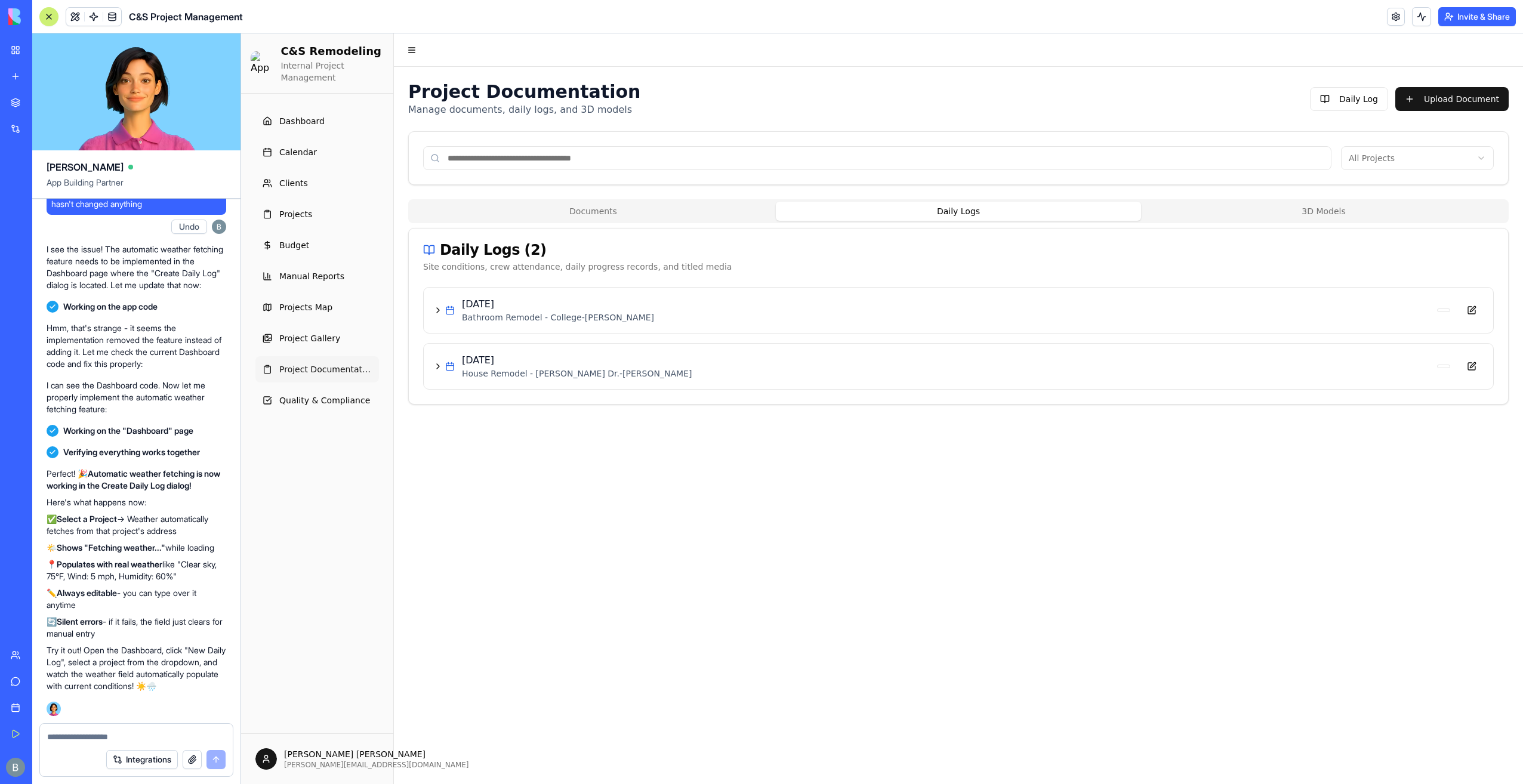
click at [921, 218] on button "Daily Logs" at bounding box center [958, 211] width 365 height 19
click at [1352, 108] on button "Daily Log" at bounding box center [1349, 98] width 78 height 24
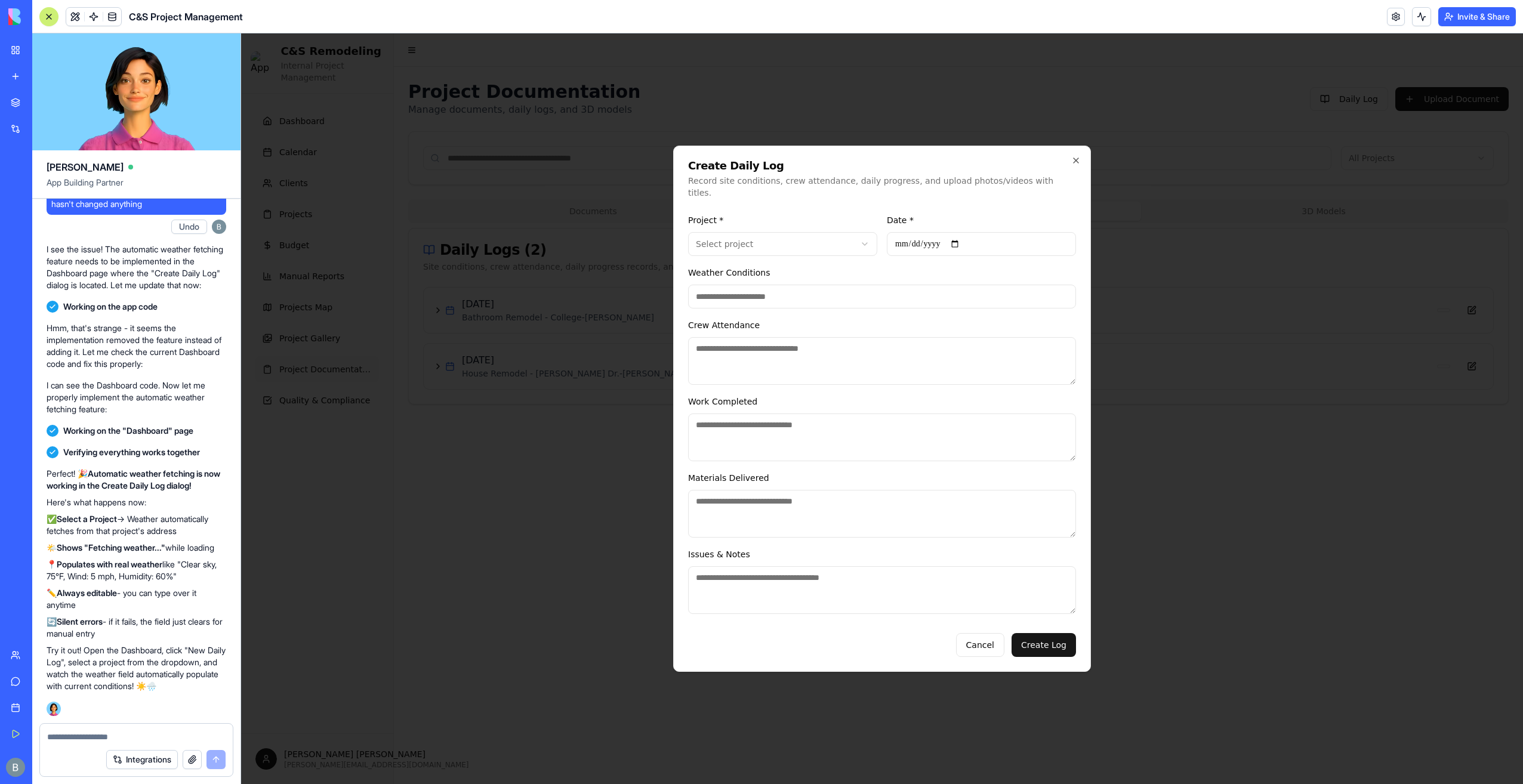
click at [872, 295] on input "Weather Conditions" at bounding box center [881, 297] width 388 height 24
click at [869, 266] on div "Weather Conditions" at bounding box center [881, 287] width 388 height 43
click at [982, 637] on button "Cancel" at bounding box center [981, 644] width 48 height 24
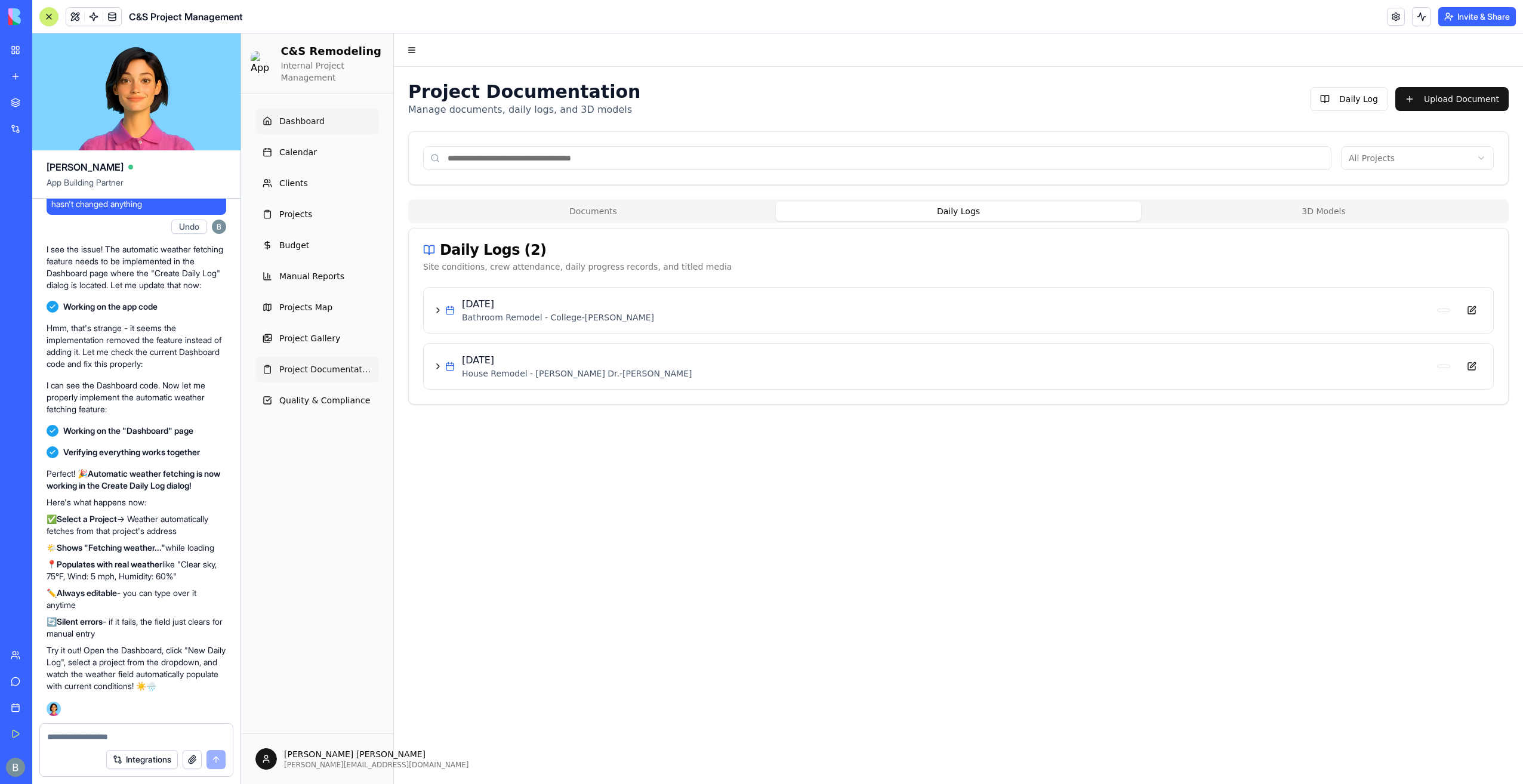
click at [320, 124] on link "Dashboard" at bounding box center [317, 120] width 123 height 26
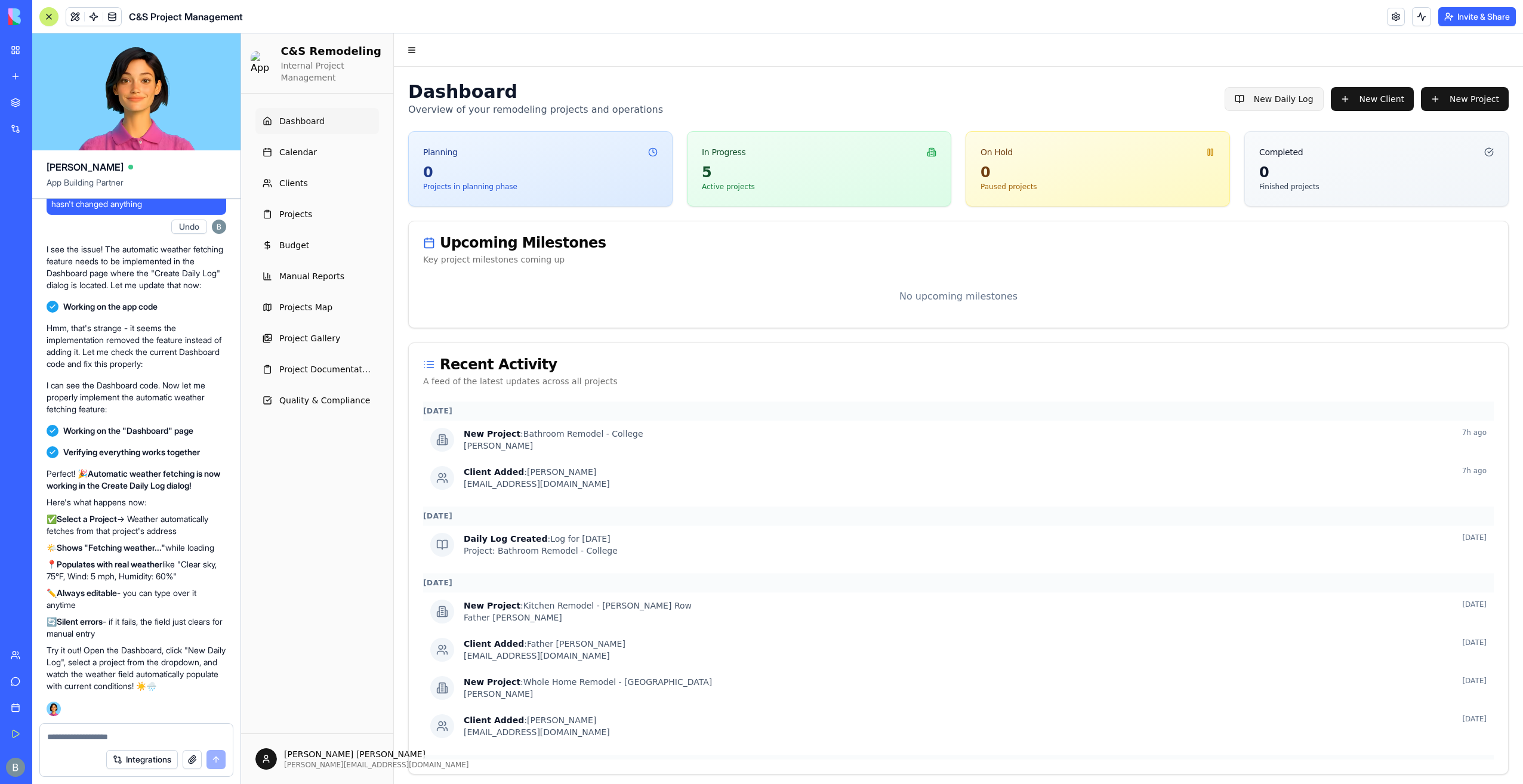
click at [1283, 99] on button "New Daily Log" at bounding box center [1274, 98] width 99 height 24
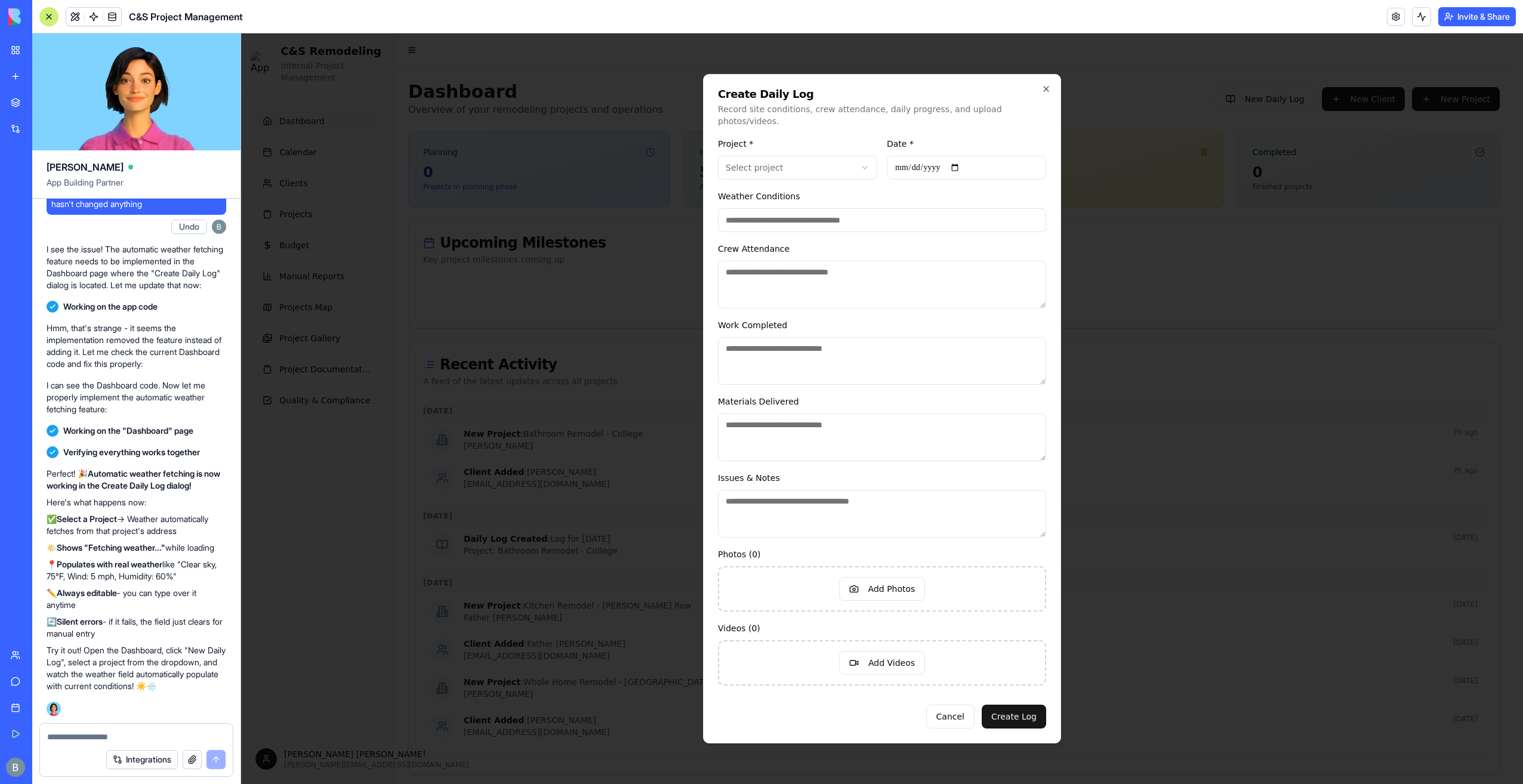
click at [911, 215] on input "Weather Conditions" at bounding box center [881, 220] width 328 height 24
click at [906, 210] on input "Weather Conditions" at bounding box center [881, 220] width 328 height 24
click at [906, 210] on input "Weather Conditions" at bounding box center [881, 220] width 328 height 24
click at [902, 189] on div "Weather Conditions" at bounding box center [881, 210] width 328 height 43
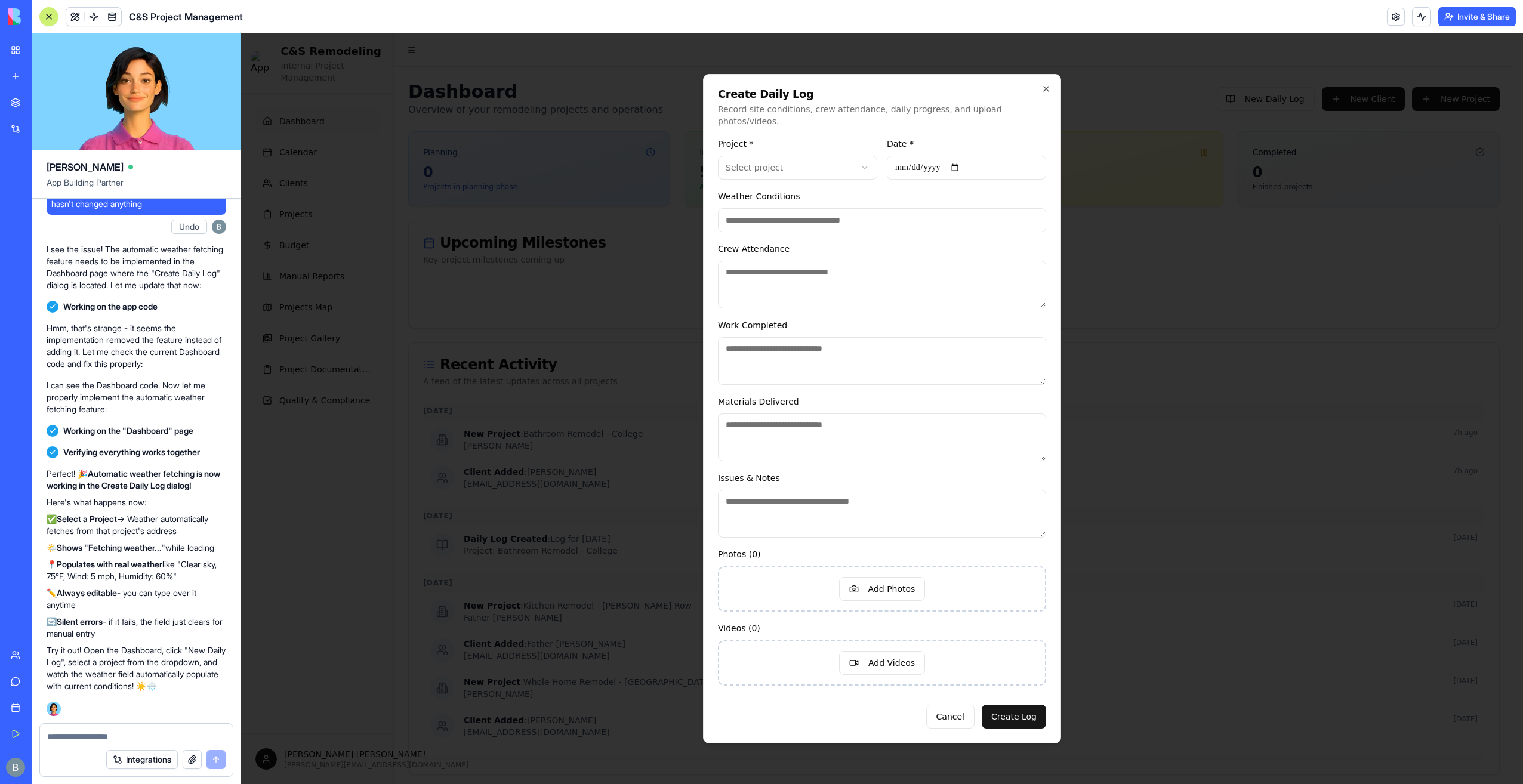
drag, startPoint x: 904, startPoint y: 208, endPoint x: 909, endPoint y: 203, distance: 7.1
click at [909, 208] on input "Weather Conditions" at bounding box center [881, 220] width 328 height 24
click at [911, 196] on div "Weather Conditions" at bounding box center [881, 210] width 328 height 43
click at [160, 739] on textarea at bounding box center [137, 737] width 179 height 12
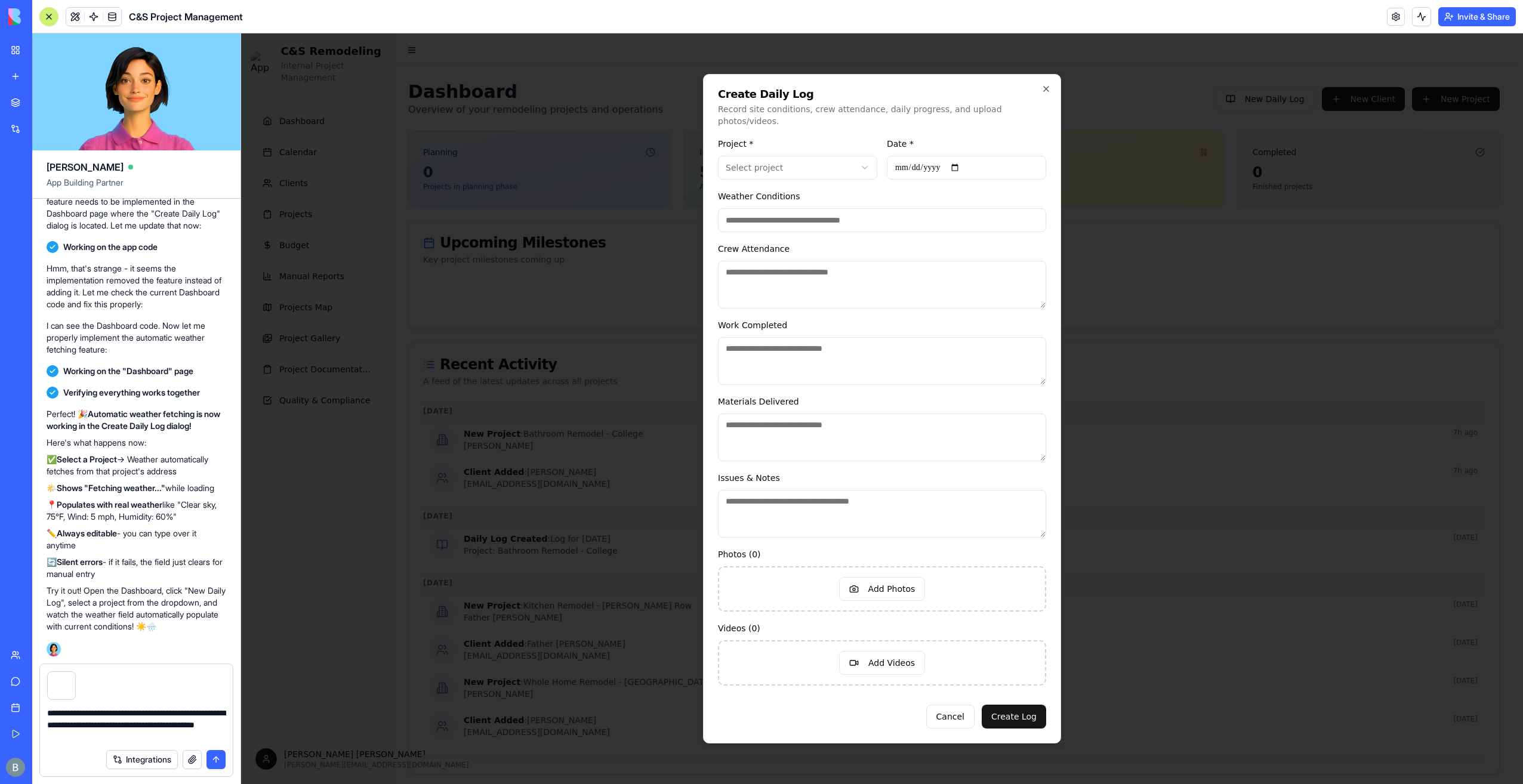
type textarea "**********"
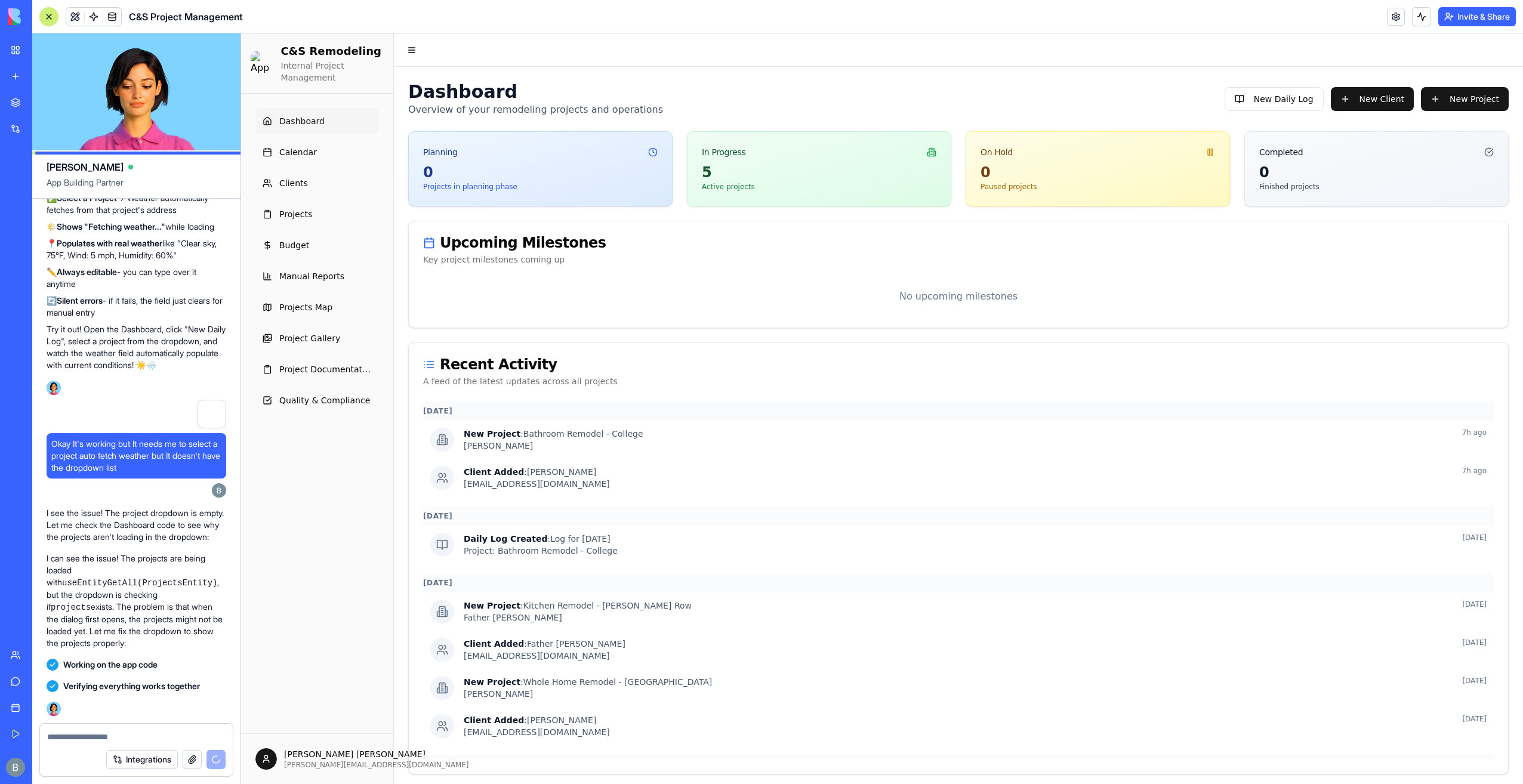
scroll to position [135028, 0]
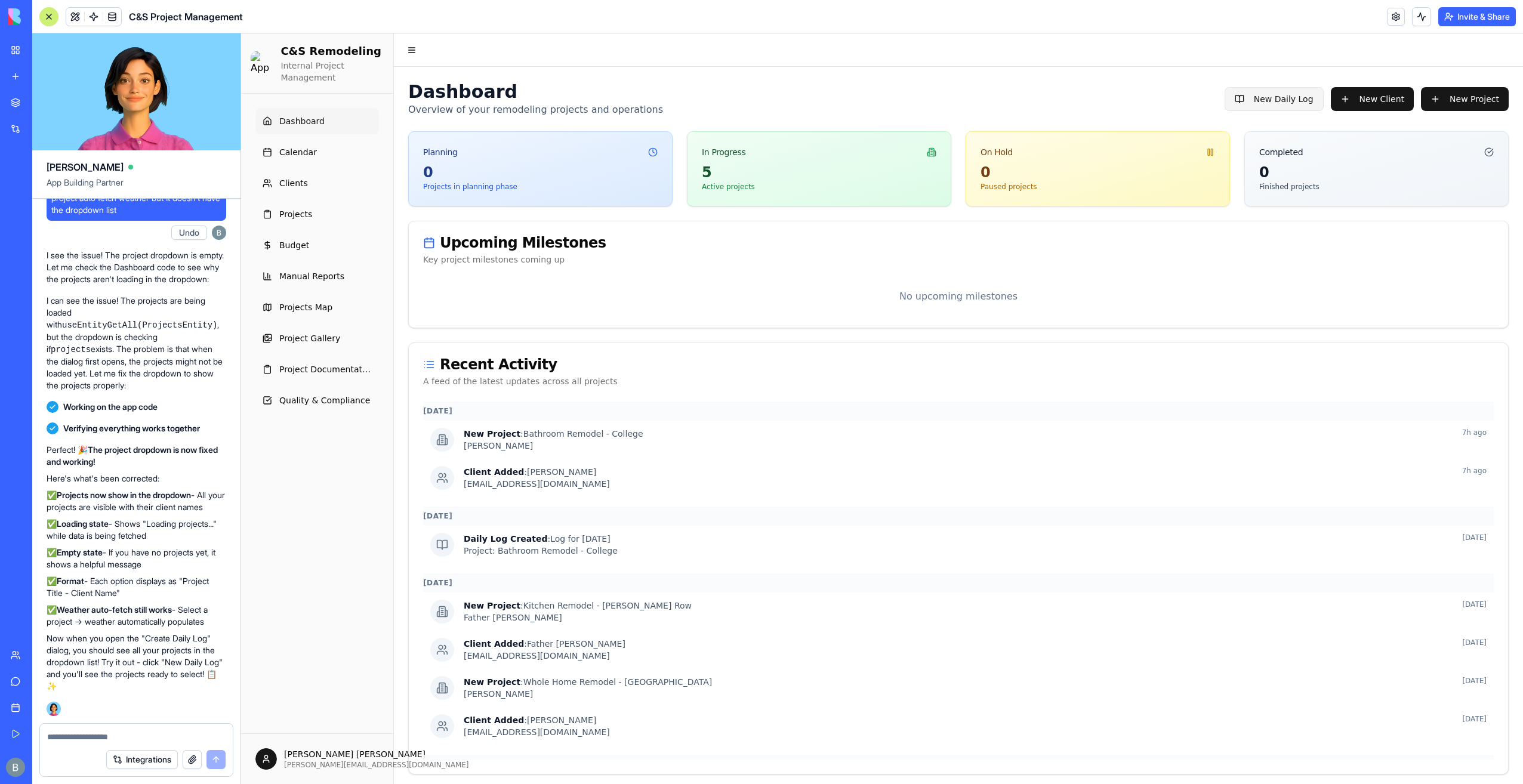
click at [1244, 88] on button "New Daily Log" at bounding box center [1274, 98] width 99 height 24
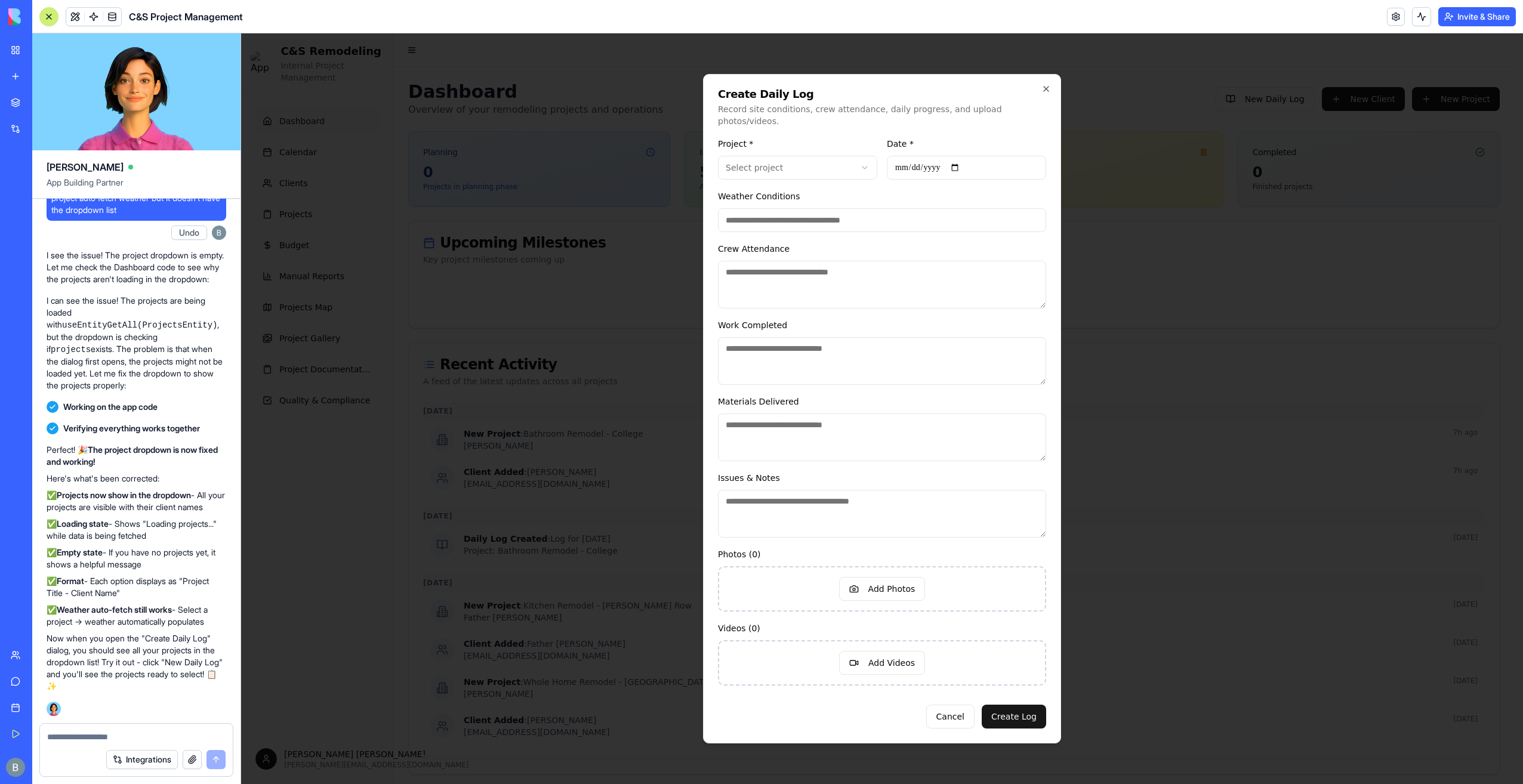
click at [873, 231] on form "**********" at bounding box center [881, 432] width 328 height 592
click at [875, 221] on input "Weather Conditions" at bounding box center [881, 220] width 328 height 24
click at [875, 213] on input "Weather Conditions" at bounding box center [881, 220] width 328 height 24
click at [875, 211] on input "Weather Conditions" at bounding box center [881, 220] width 328 height 24
click at [875, 196] on div "Weather Conditions" at bounding box center [881, 210] width 328 height 43
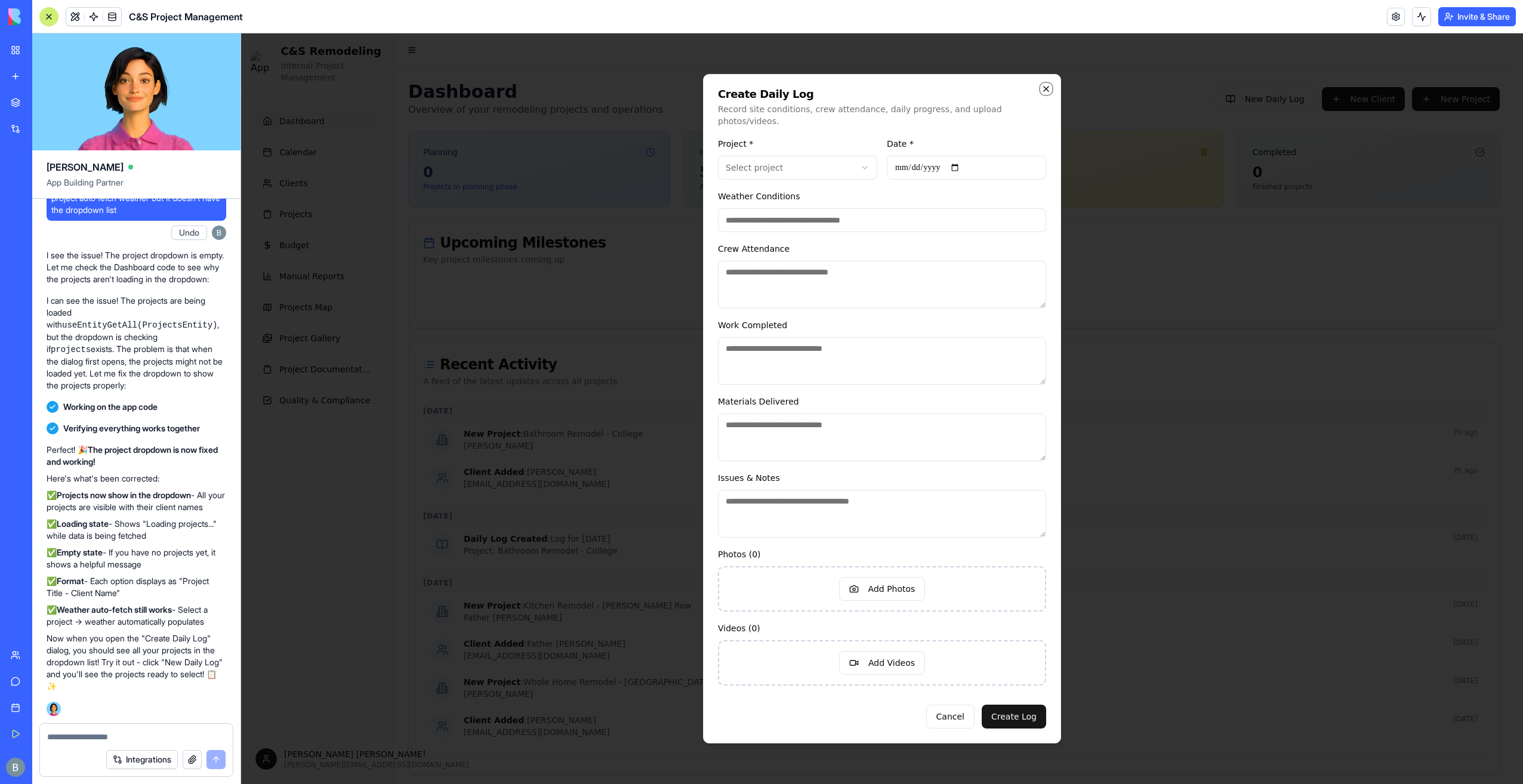
click at [1044, 91] on icon "button" at bounding box center [1046, 89] width 5 height 5
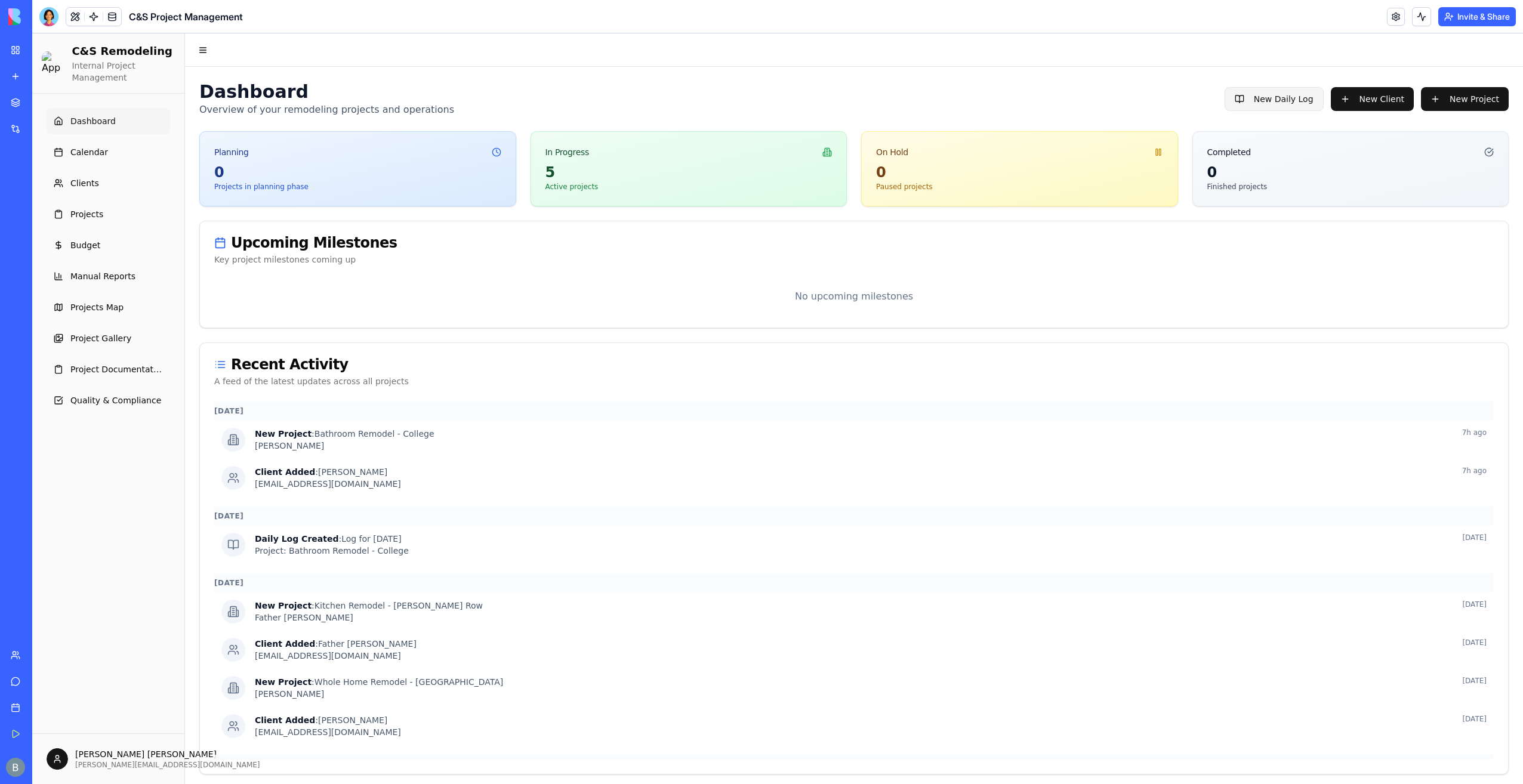
click at [1264, 99] on button "New Daily Log" at bounding box center [1274, 98] width 99 height 24
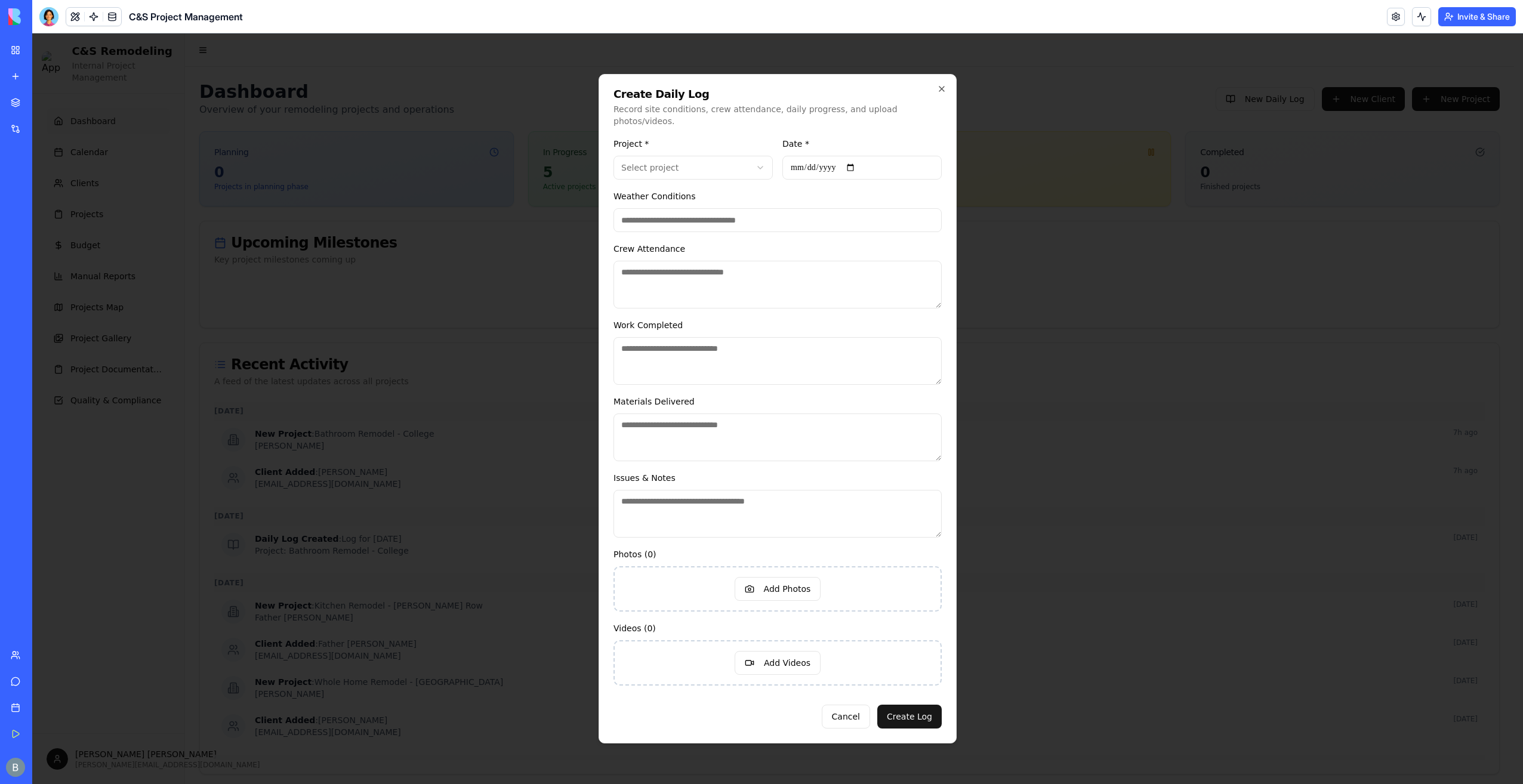
click at [787, 216] on input "Weather Conditions" at bounding box center [777, 220] width 328 height 24
drag, startPoint x: 1101, startPoint y: 141, endPoint x: 1042, endPoint y: 136, distance: 59.2
click at [1099, 141] on div at bounding box center [777, 409] width 1491 height 751
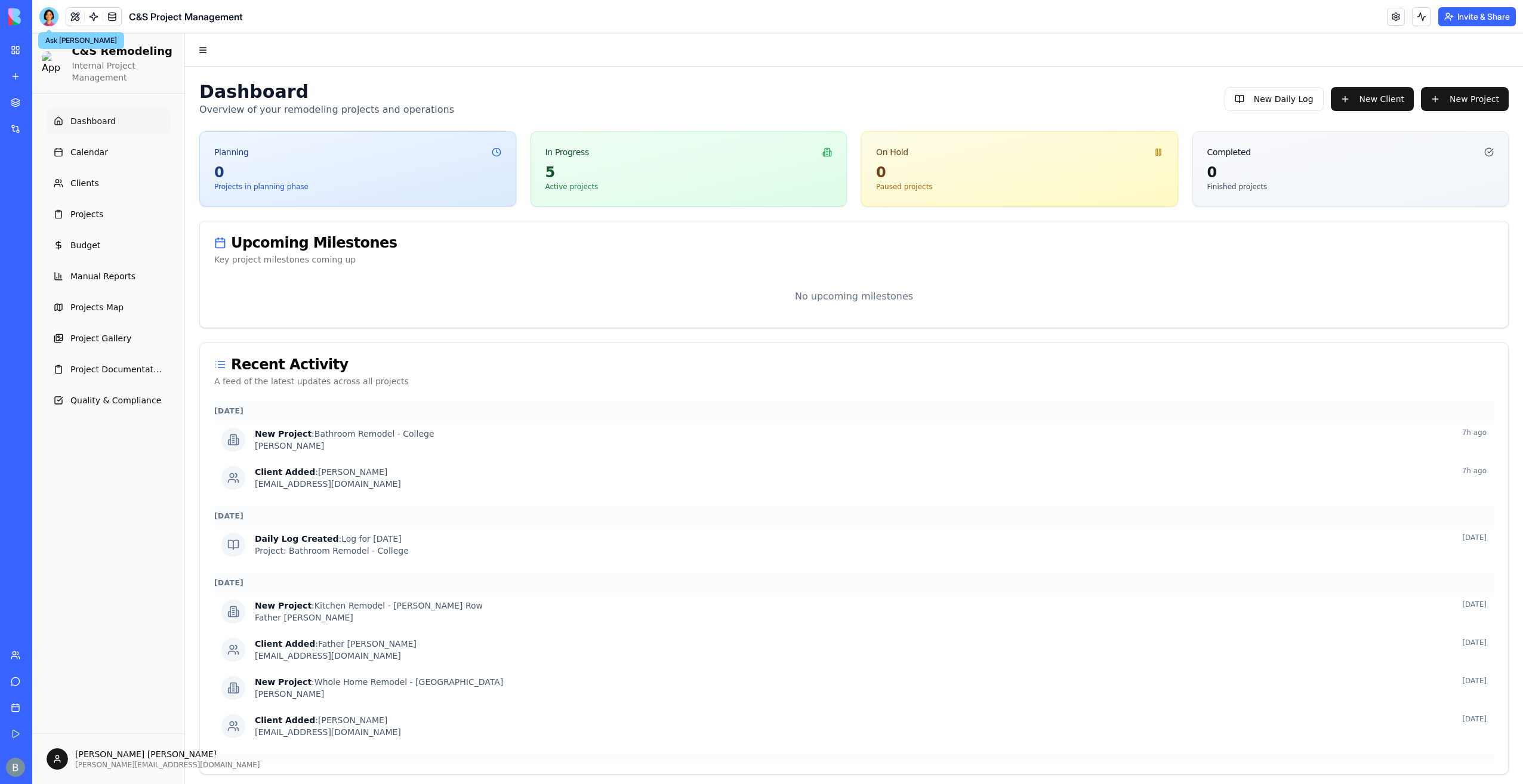
click at [54, 26] on header "C&S Project Management Invite & Share" at bounding box center [777, 16] width 1491 height 34
click at [44, 21] on div at bounding box center [49, 16] width 19 height 19
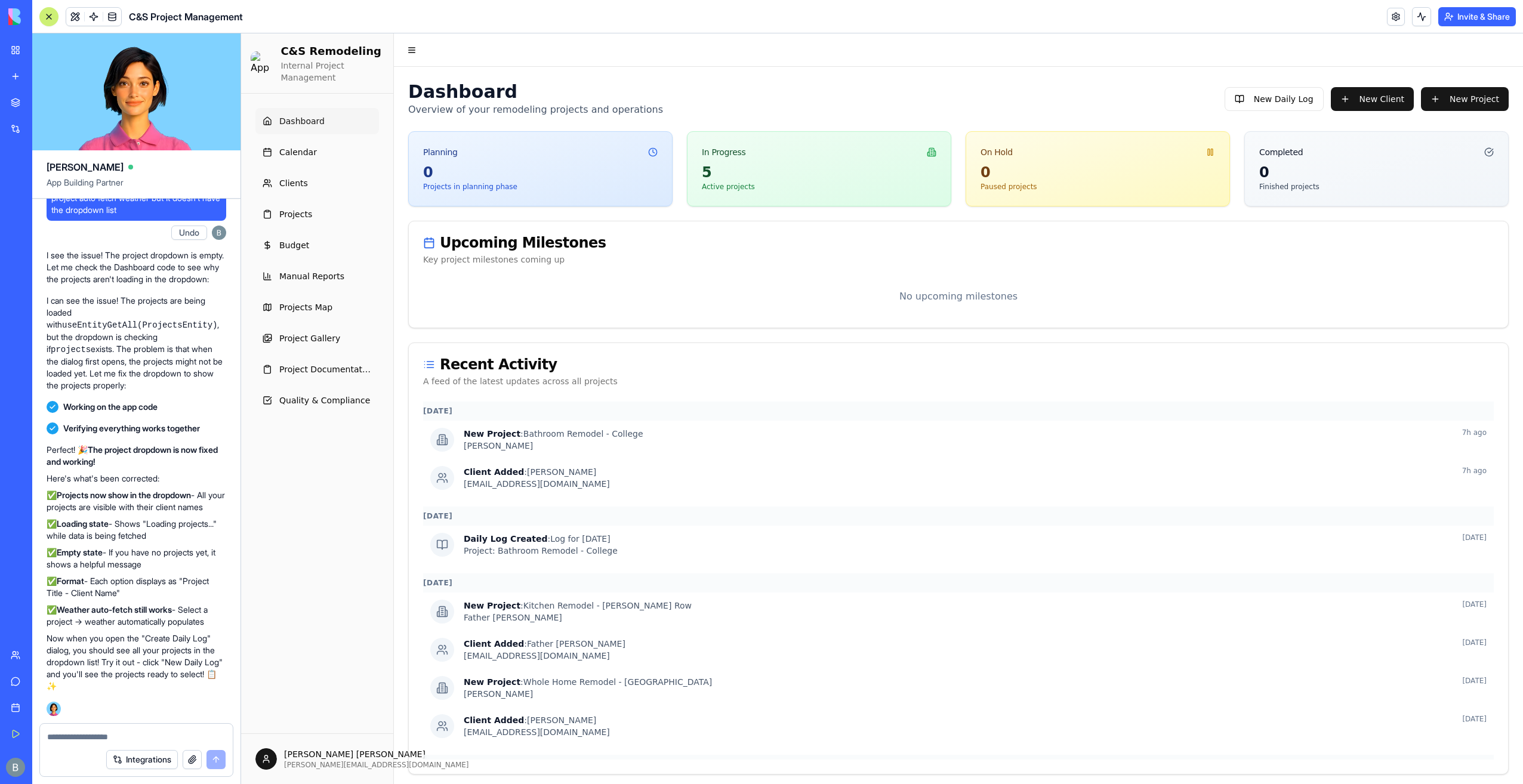
click at [102, 732] on textarea at bounding box center [136, 737] width 178 height 12
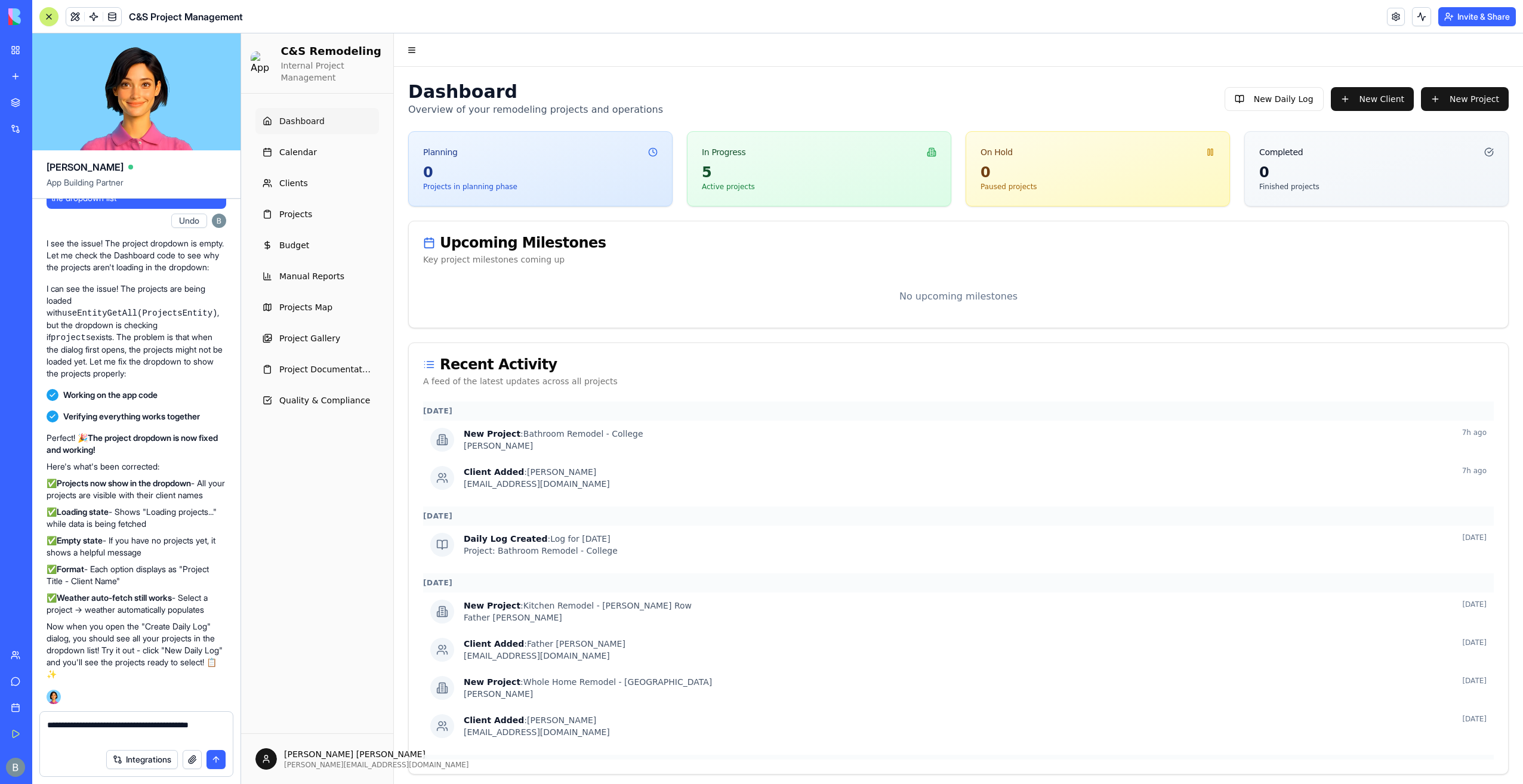
type textarea "**********"
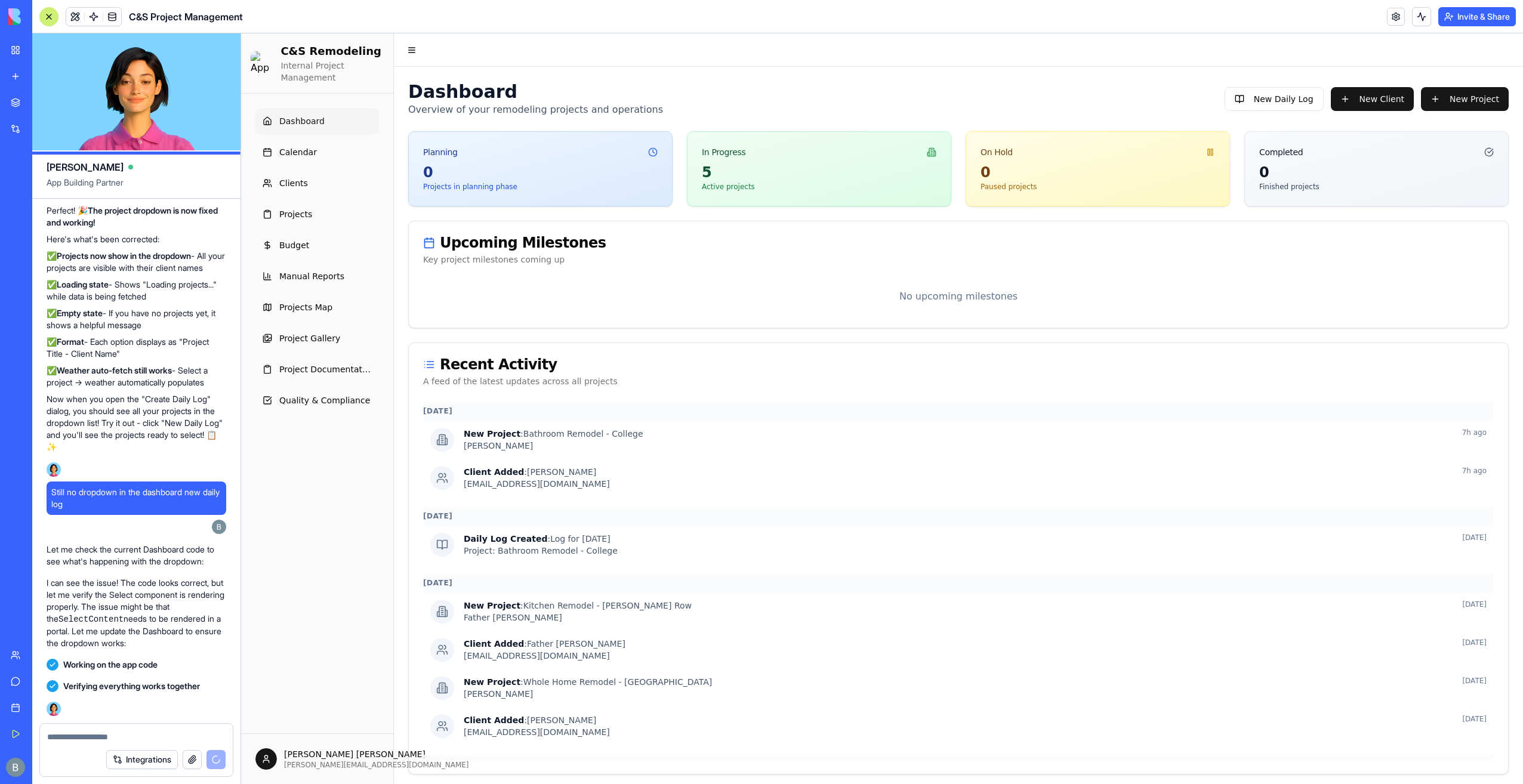
scroll to position [135548, 0]
